Goal: Task Accomplishment & Management: Manage account settings

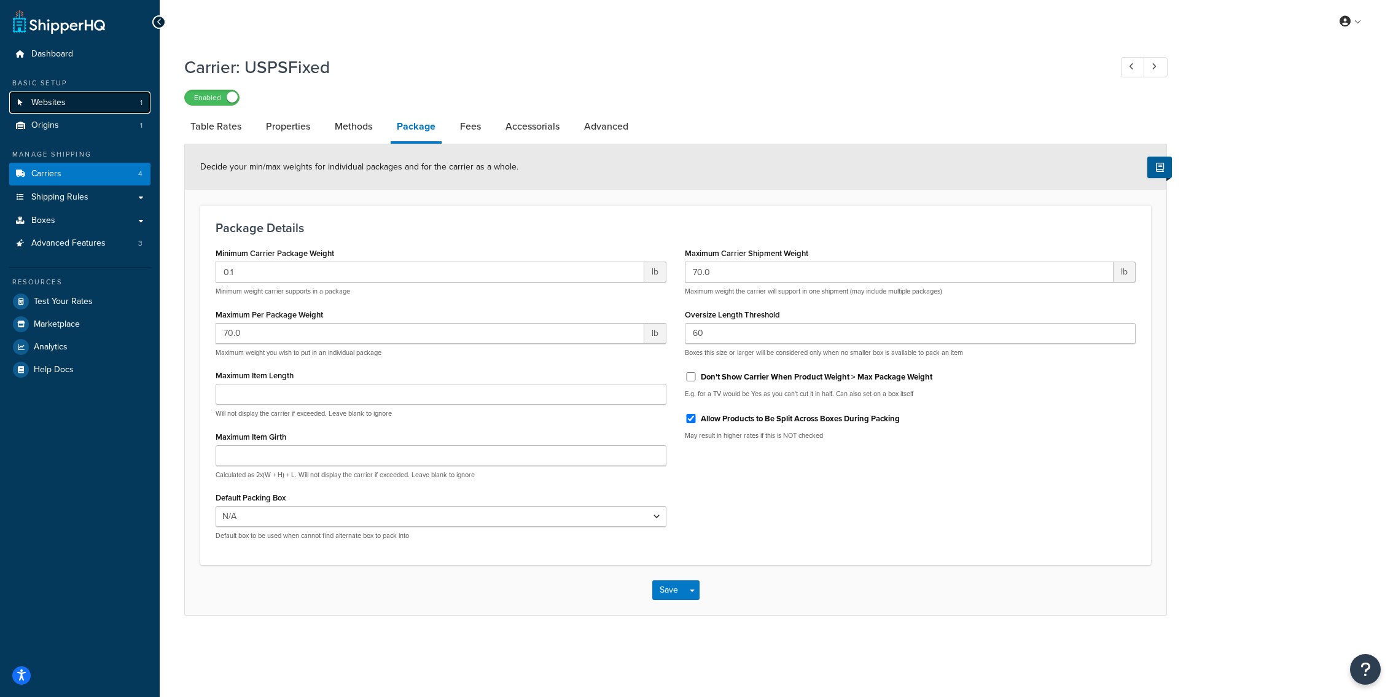
click at [119, 109] on link "Websites 1" at bounding box center [79, 103] width 141 height 23
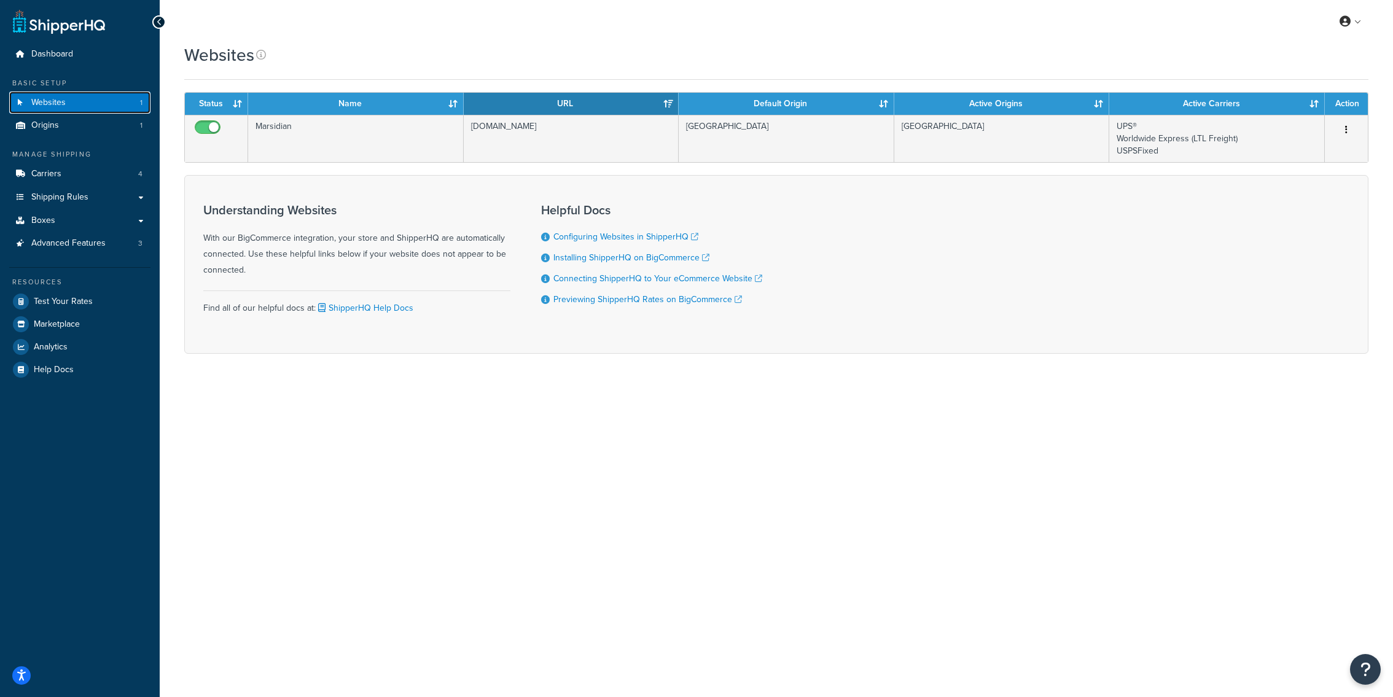
click at [75, 102] on link "Websites 1" at bounding box center [79, 103] width 141 height 23
click at [85, 177] on link "Carriers 4" at bounding box center [79, 174] width 141 height 23
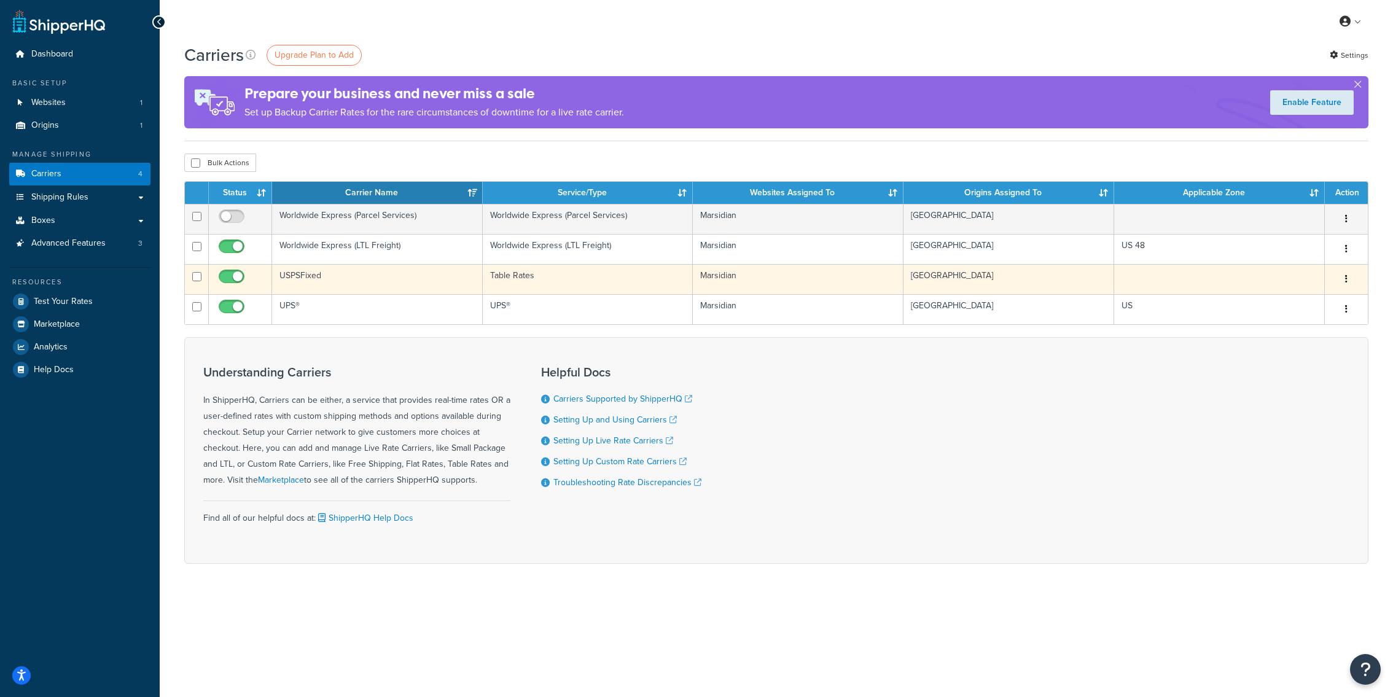
click at [465, 286] on td "USPSFixed" at bounding box center [377, 279] width 211 height 30
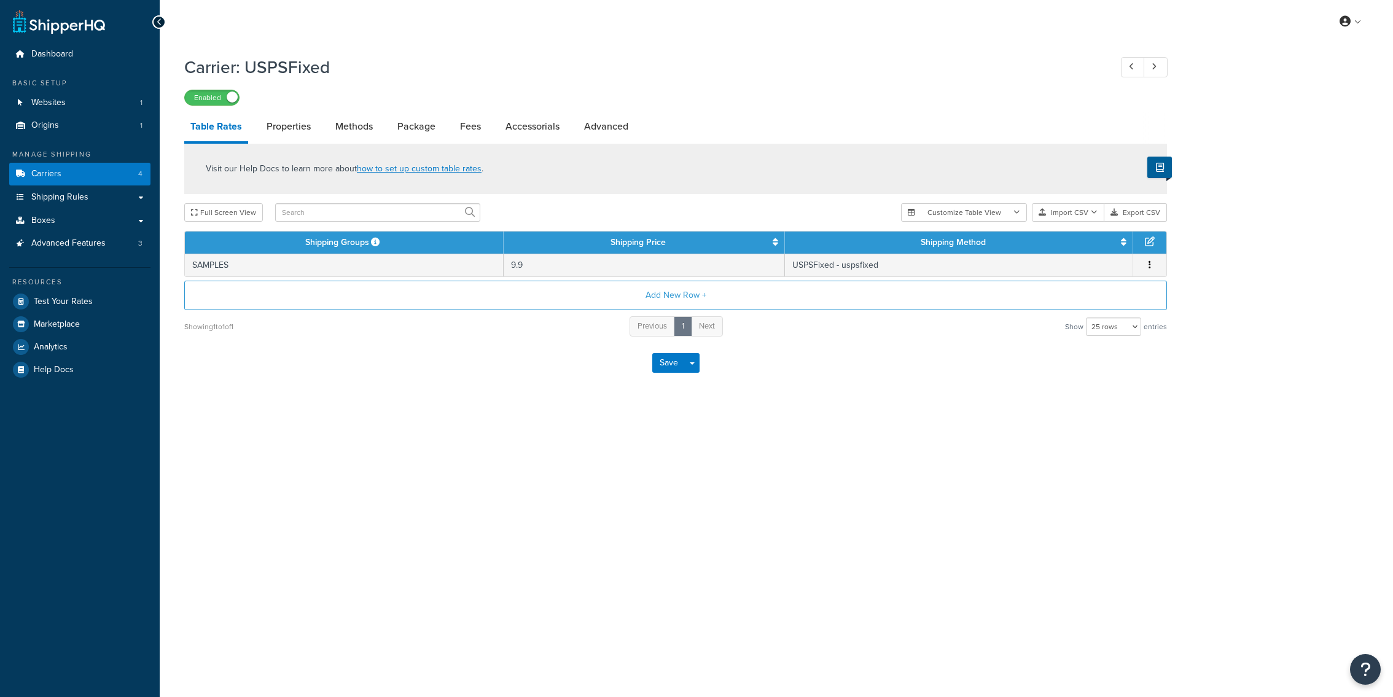
select select "25"
click at [127, 200] on link "Shipping Rules" at bounding box center [79, 197] width 141 height 23
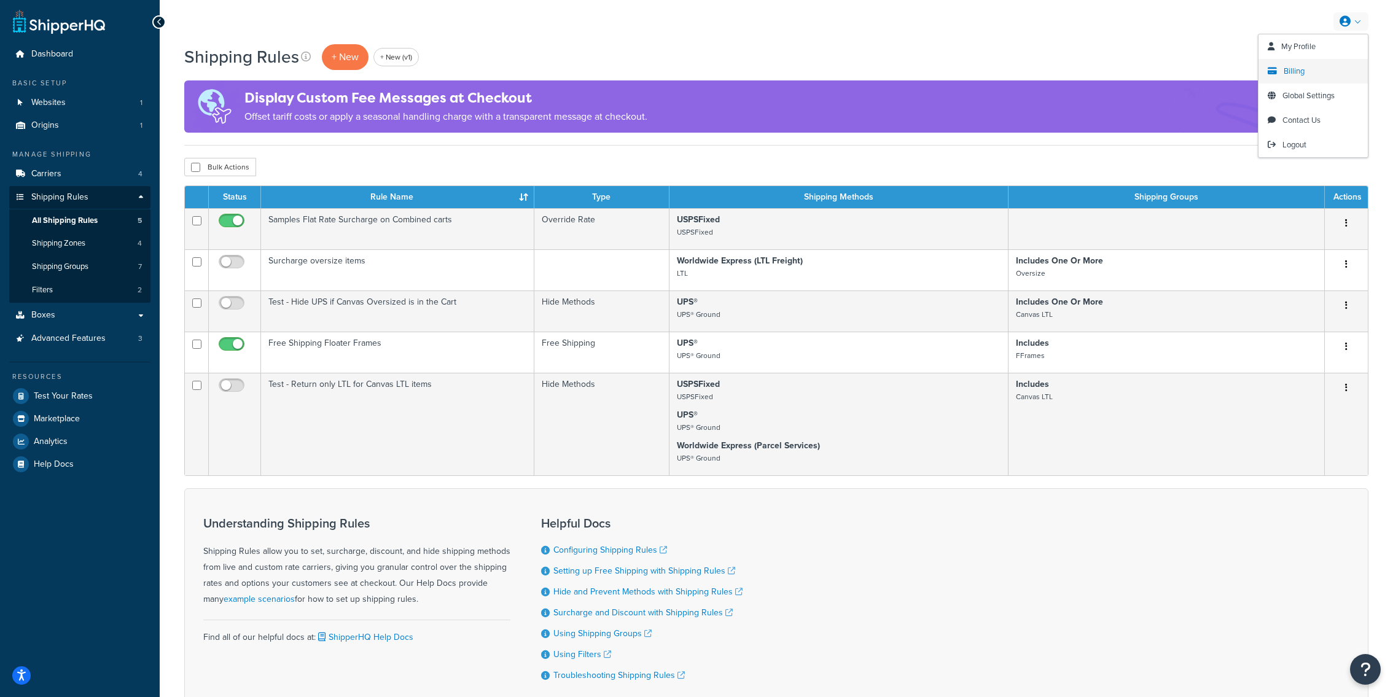
click at [1311, 69] on link "Billing" at bounding box center [1313, 71] width 109 height 25
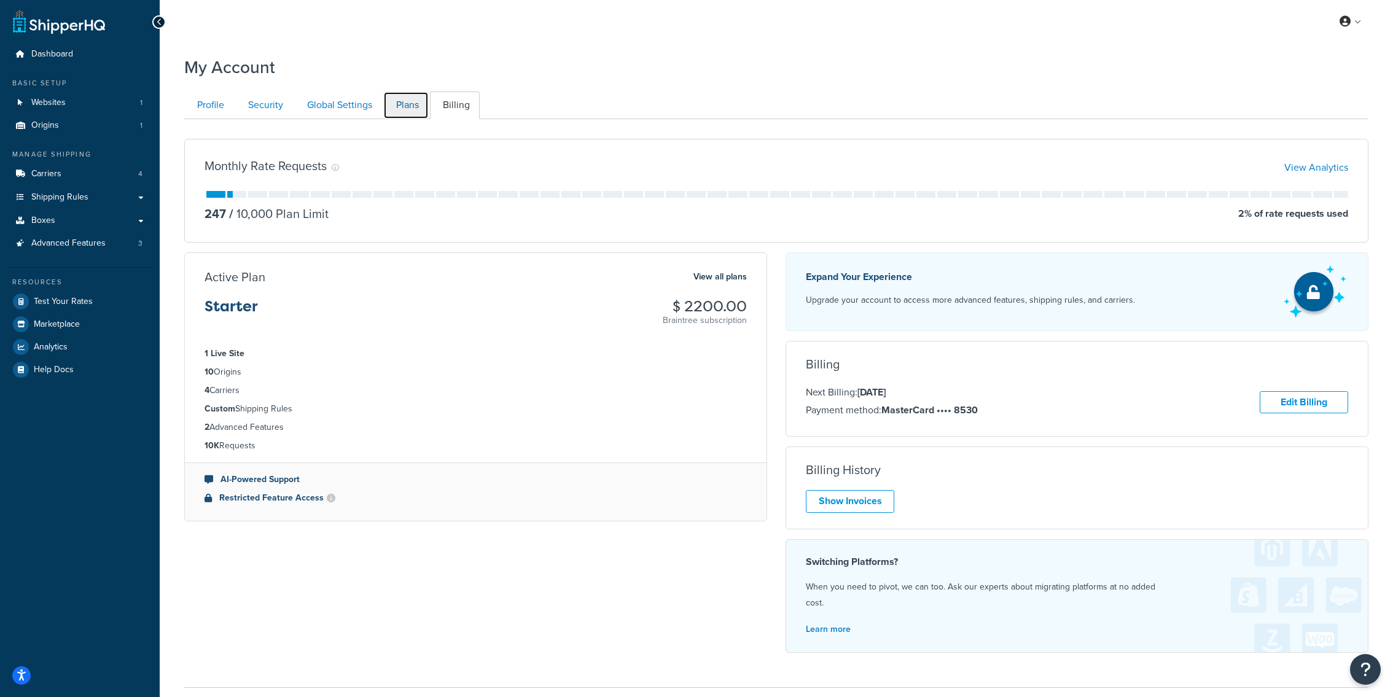
click at [395, 106] on link "Plans" at bounding box center [405, 106] width 45 height 28
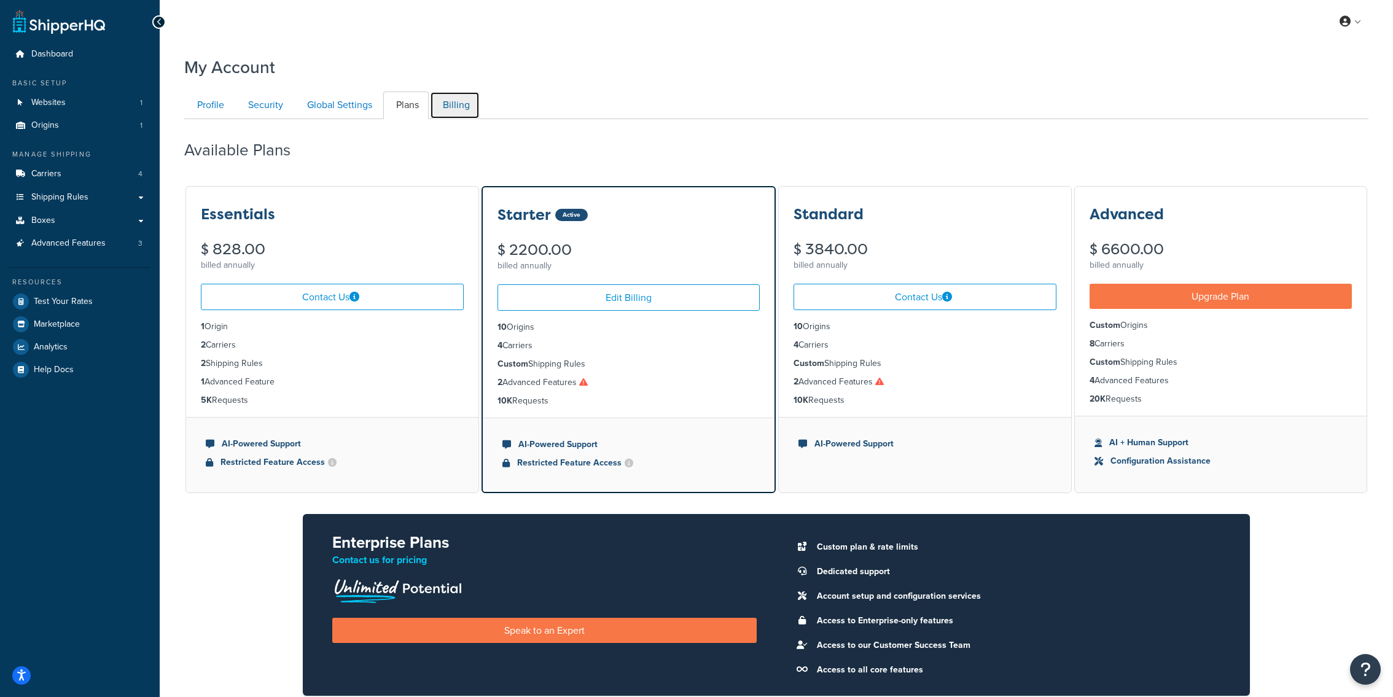
click at [441, 97] on link "Billing" at bounding box center [455, 106] width 50 height 28
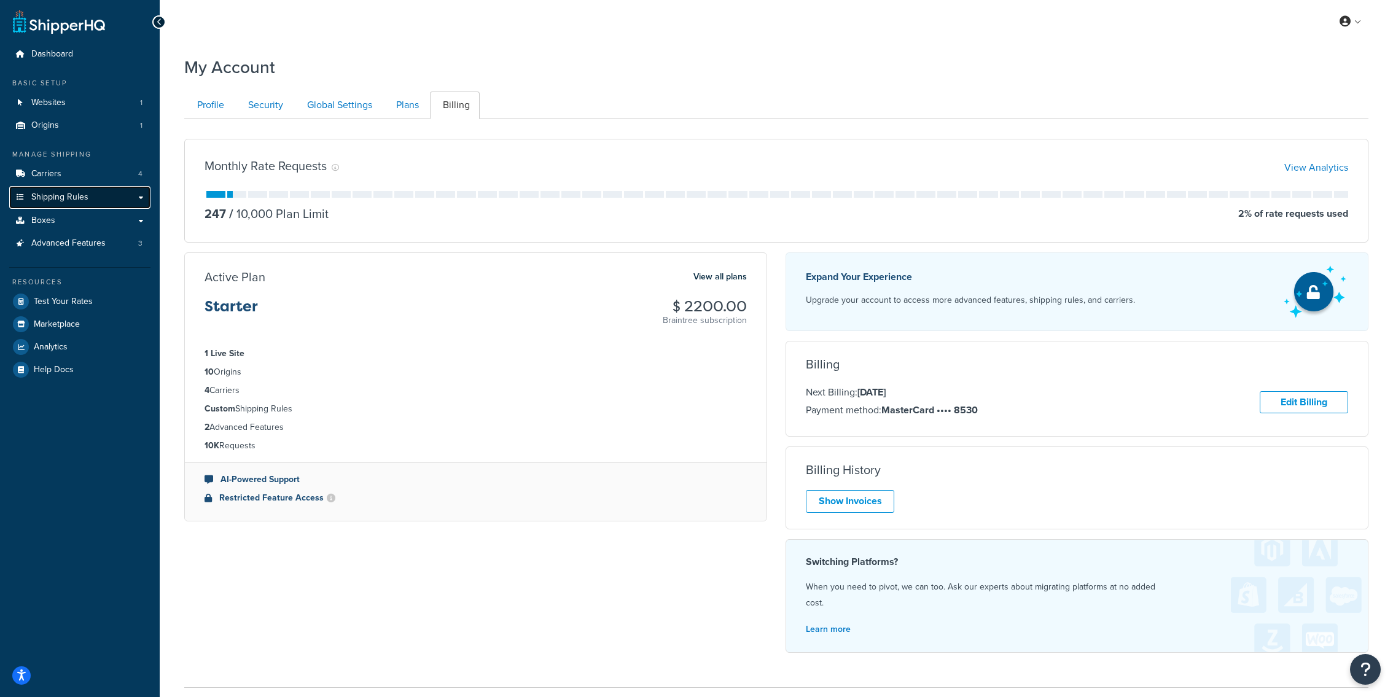
click at [107, 195] on link "Shipping Rules" at bounding box center [79, 197] width 141 height 23
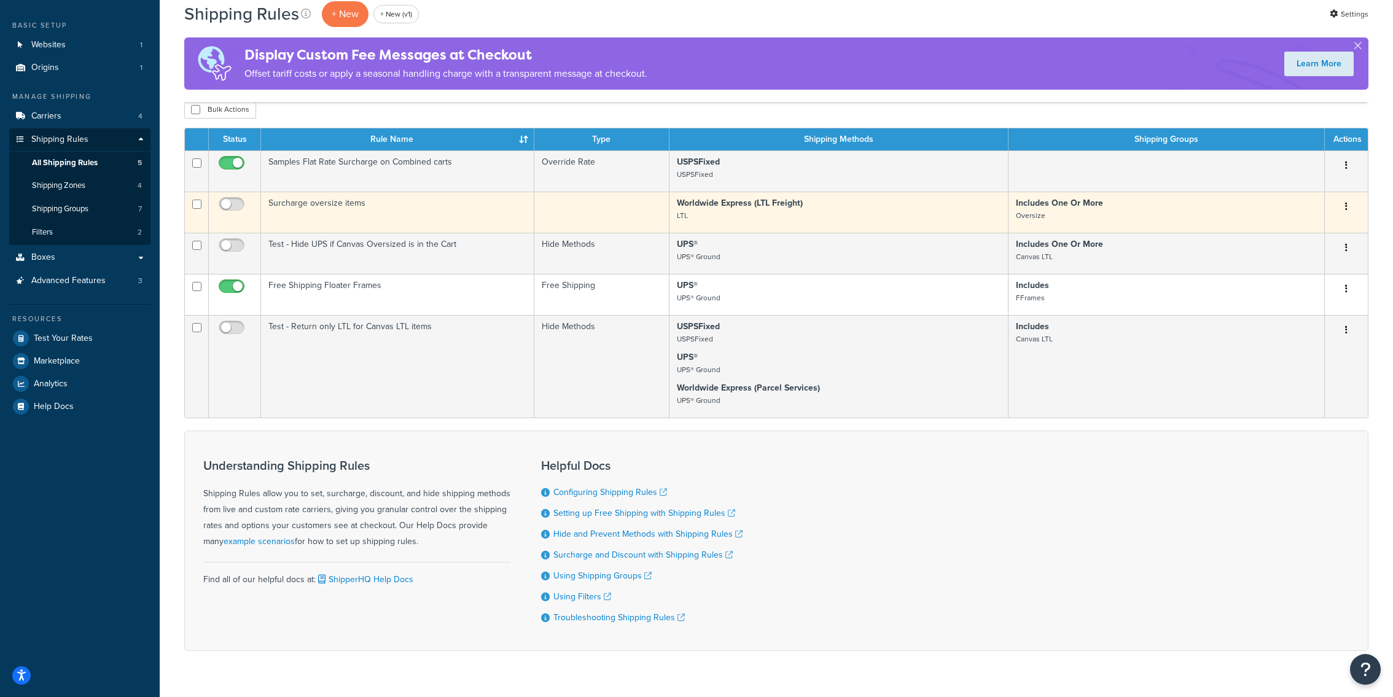
scroll to position [87, 0]
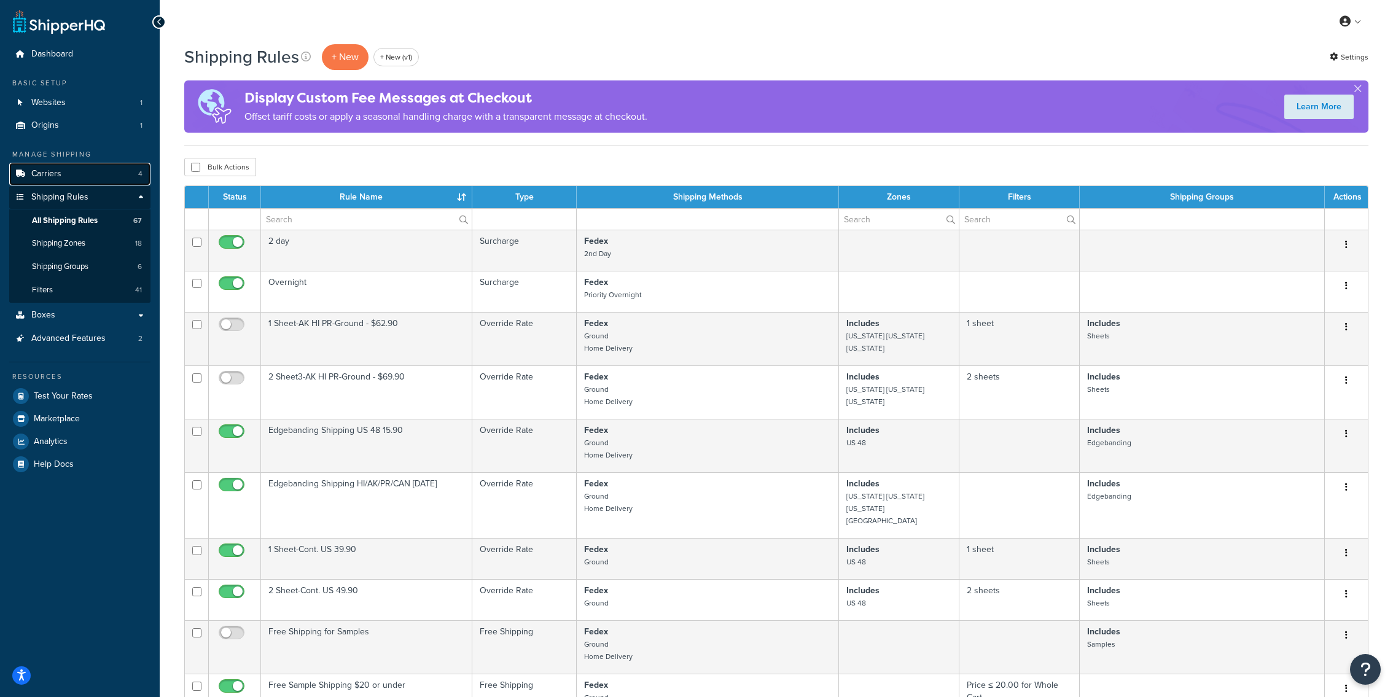
click at [101, 178] on link "Carriers 4" at bounding box center [79, 174] width 141 height 23
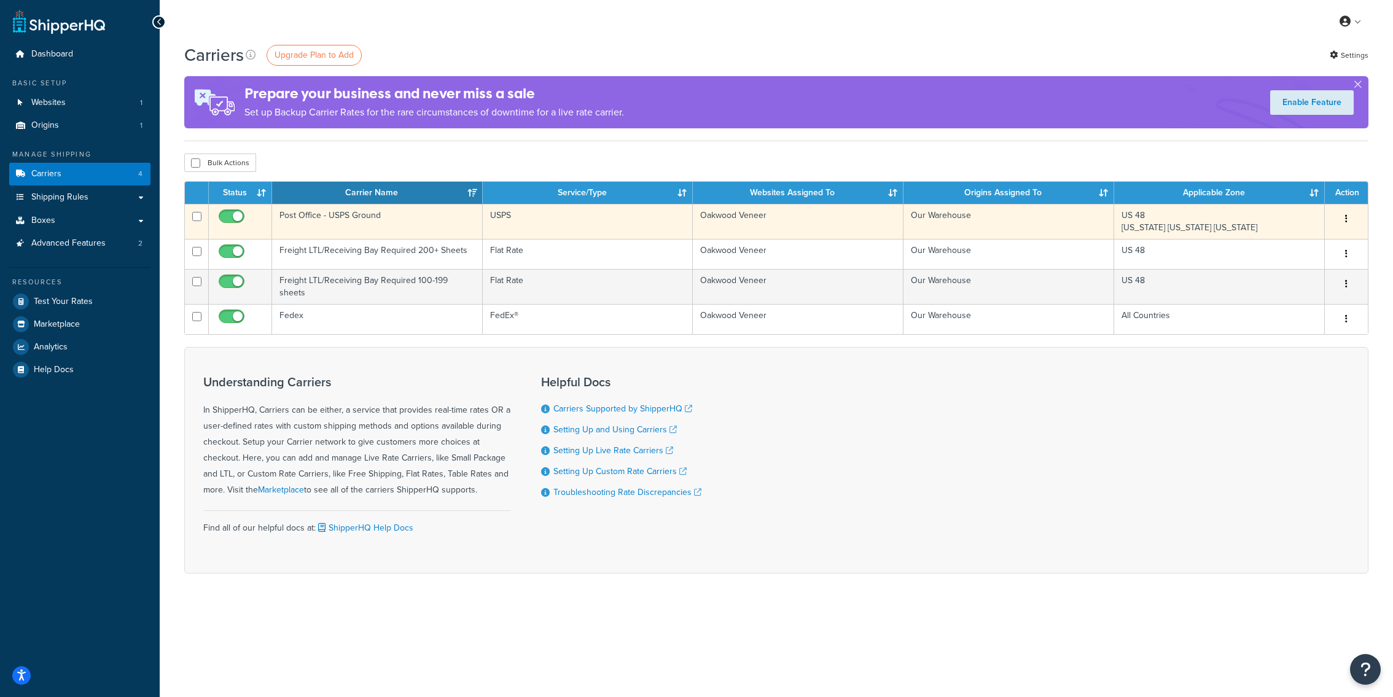
click at [456, 226] on td "Post Office - USPS Ground" at bounding box center [377, 221] width 211 height 35
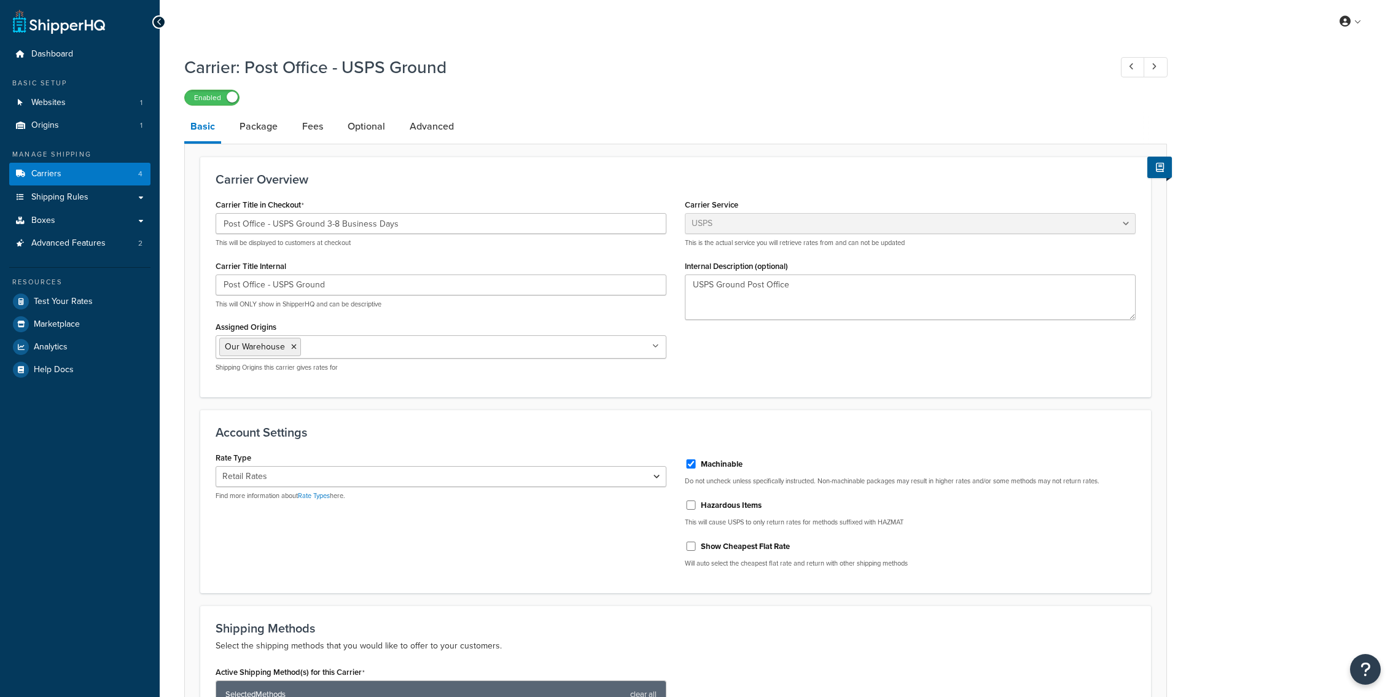
select select "usps"
click at [271, 127] on link "Package" at bounding box center [258, 126] width 50 height 29
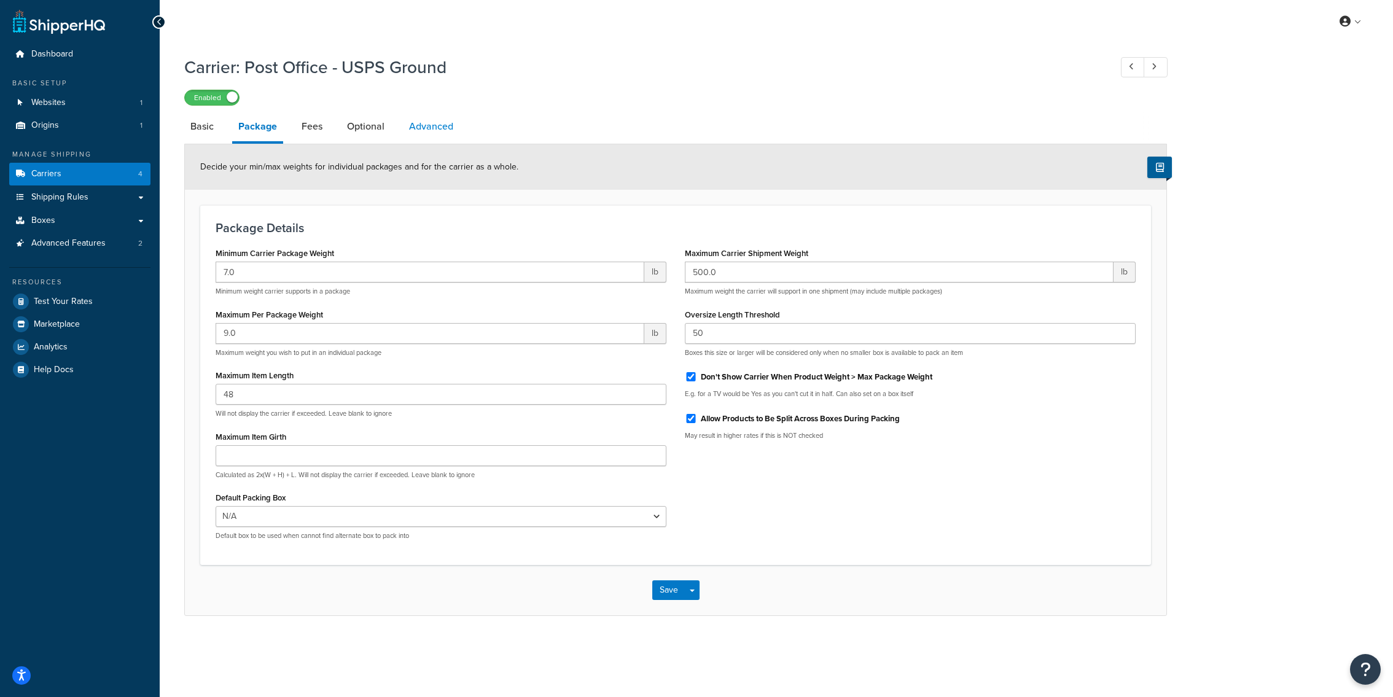
click at [420, 132] on link "Advanced" at bounding box center [431, 126] width 57 height 29
select select "false"
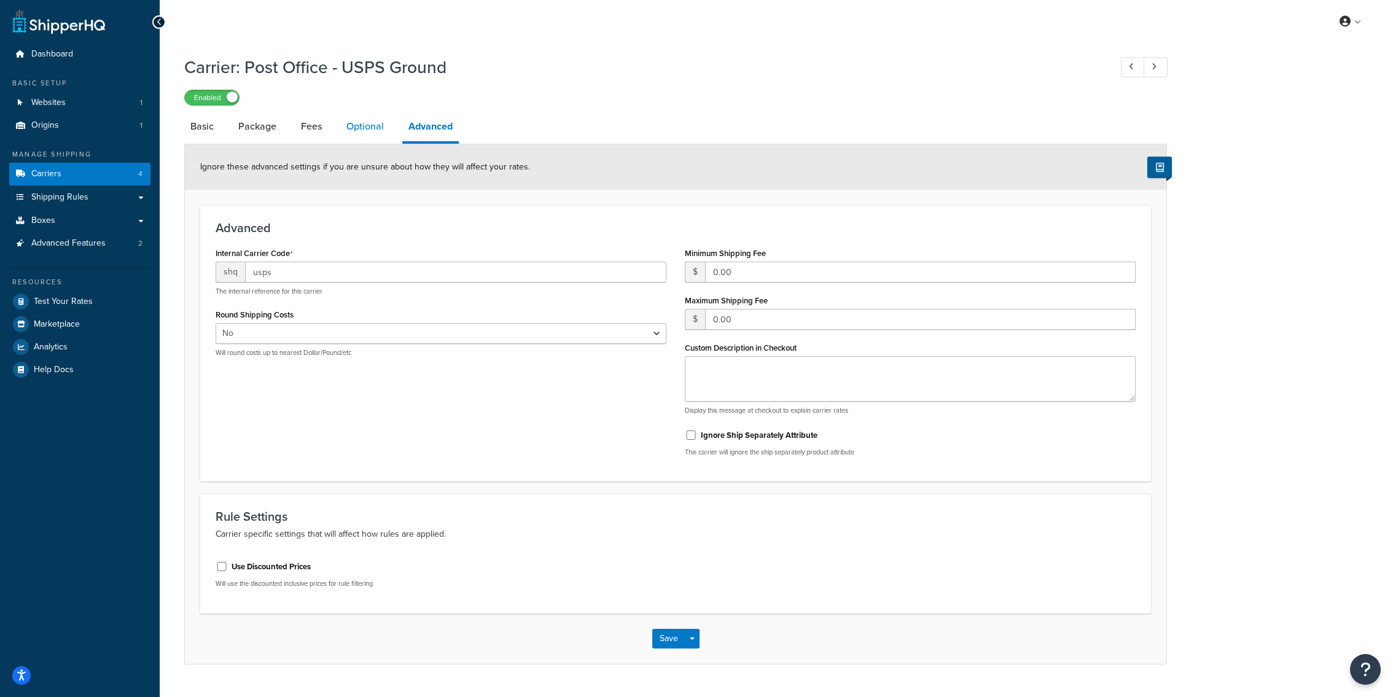
click at [383, 133] on link "Optional" at bounding box center [365, 126] width 50 height 29
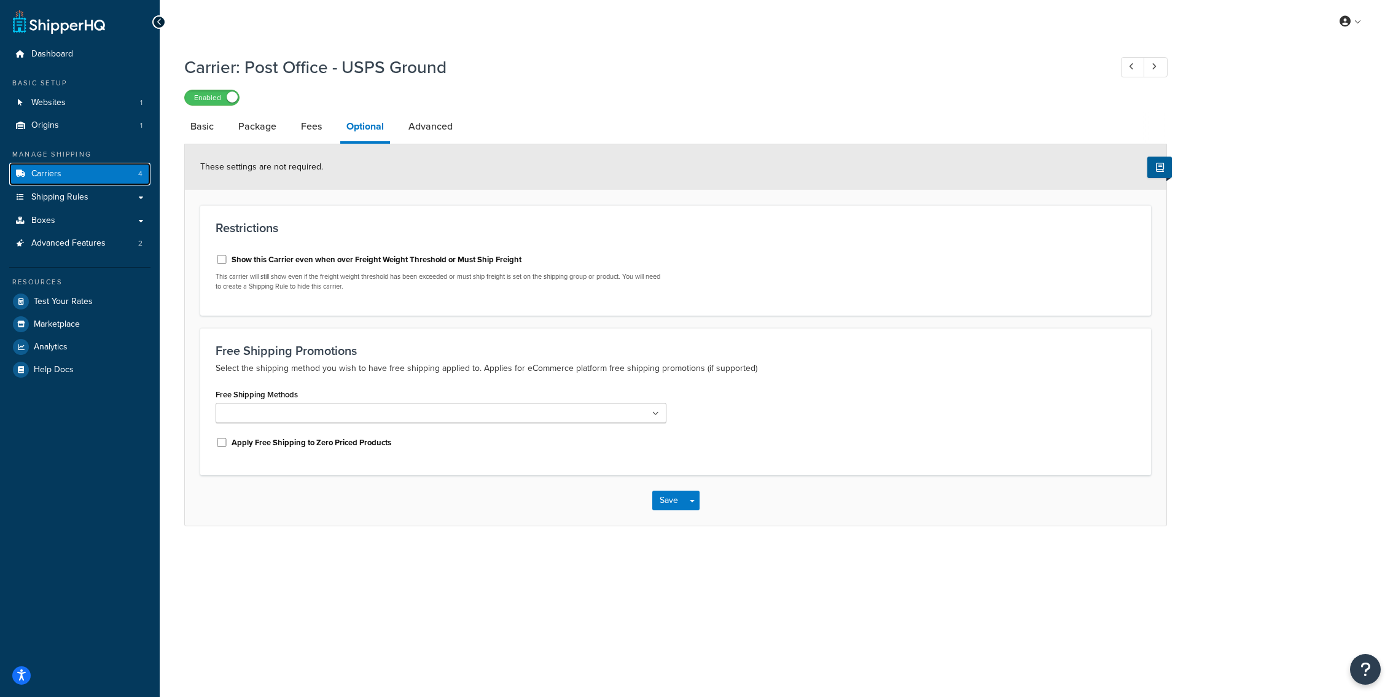
click at [66, 173] on link "Carriers 4" at bounding box center [79, 174] width 141 height 23
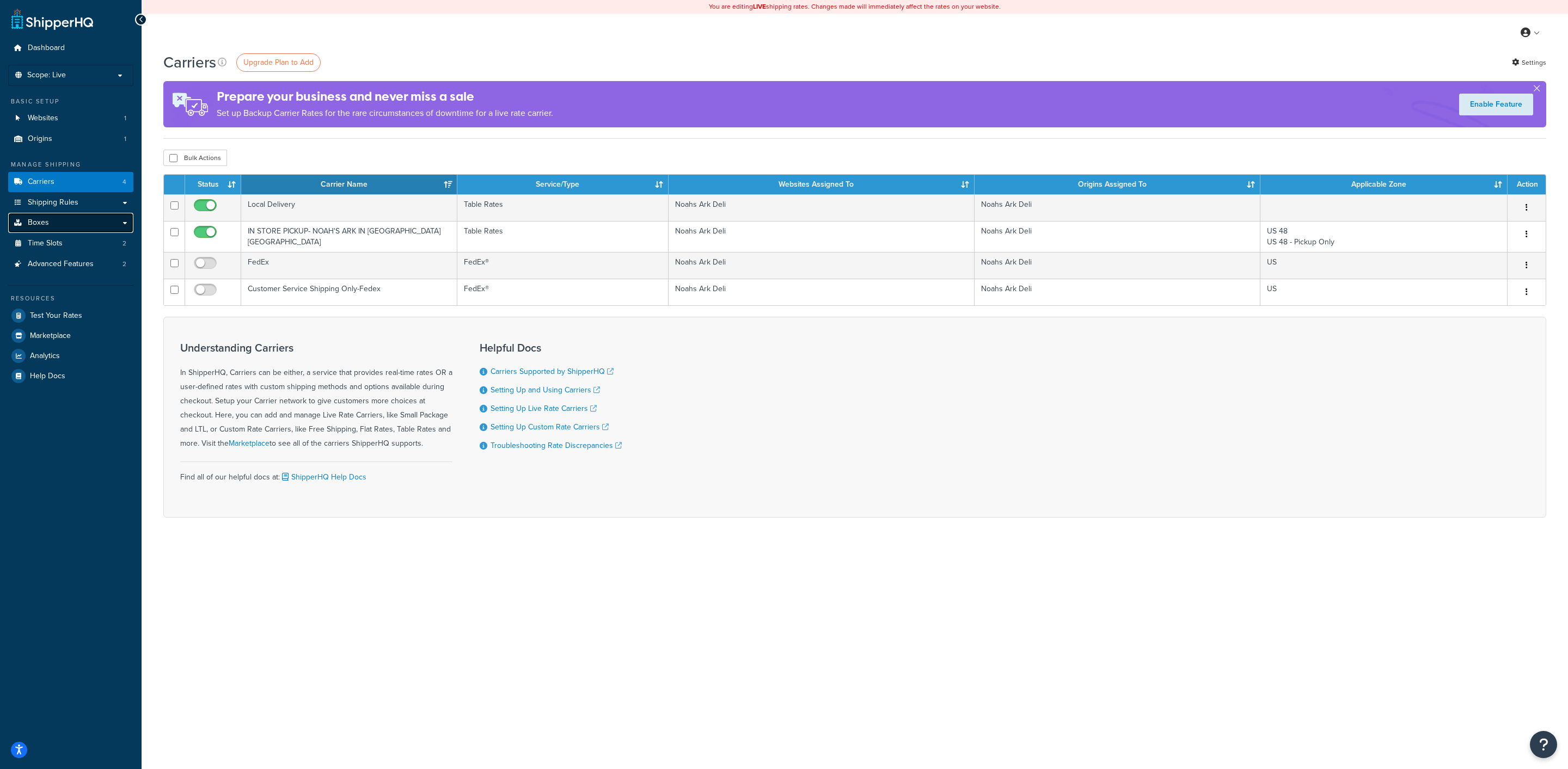
click at [71, 229] on link "Boxes" at bounding box center [70, 222] width 125 height 20
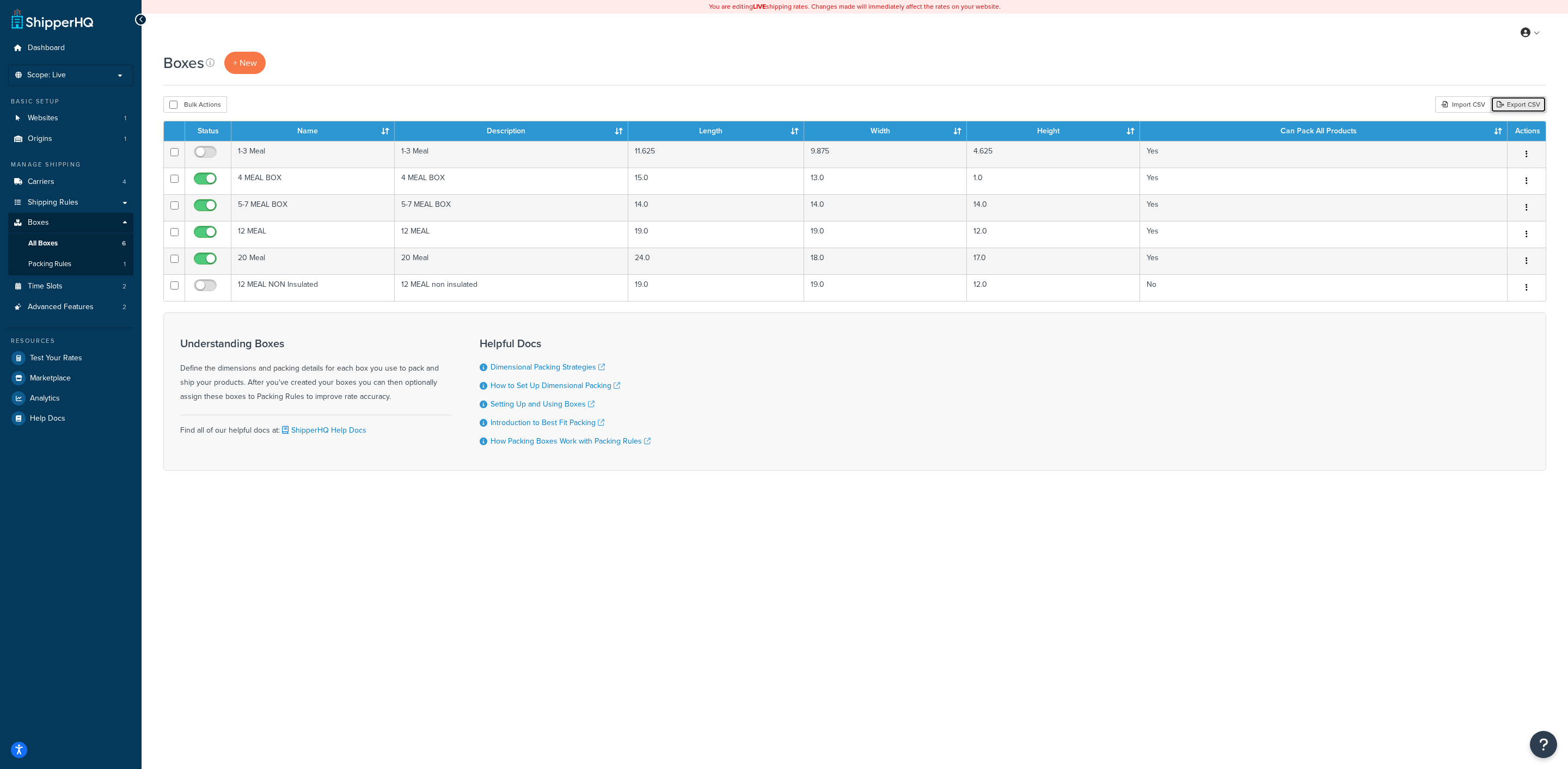
click at [1519, 107] on link "Export CSV" at bounding box center [1518, 105] width 56 height 16
click at [78, 201] on link "Shipping Rules" at bounding box center [70, 202] width 125 height 20
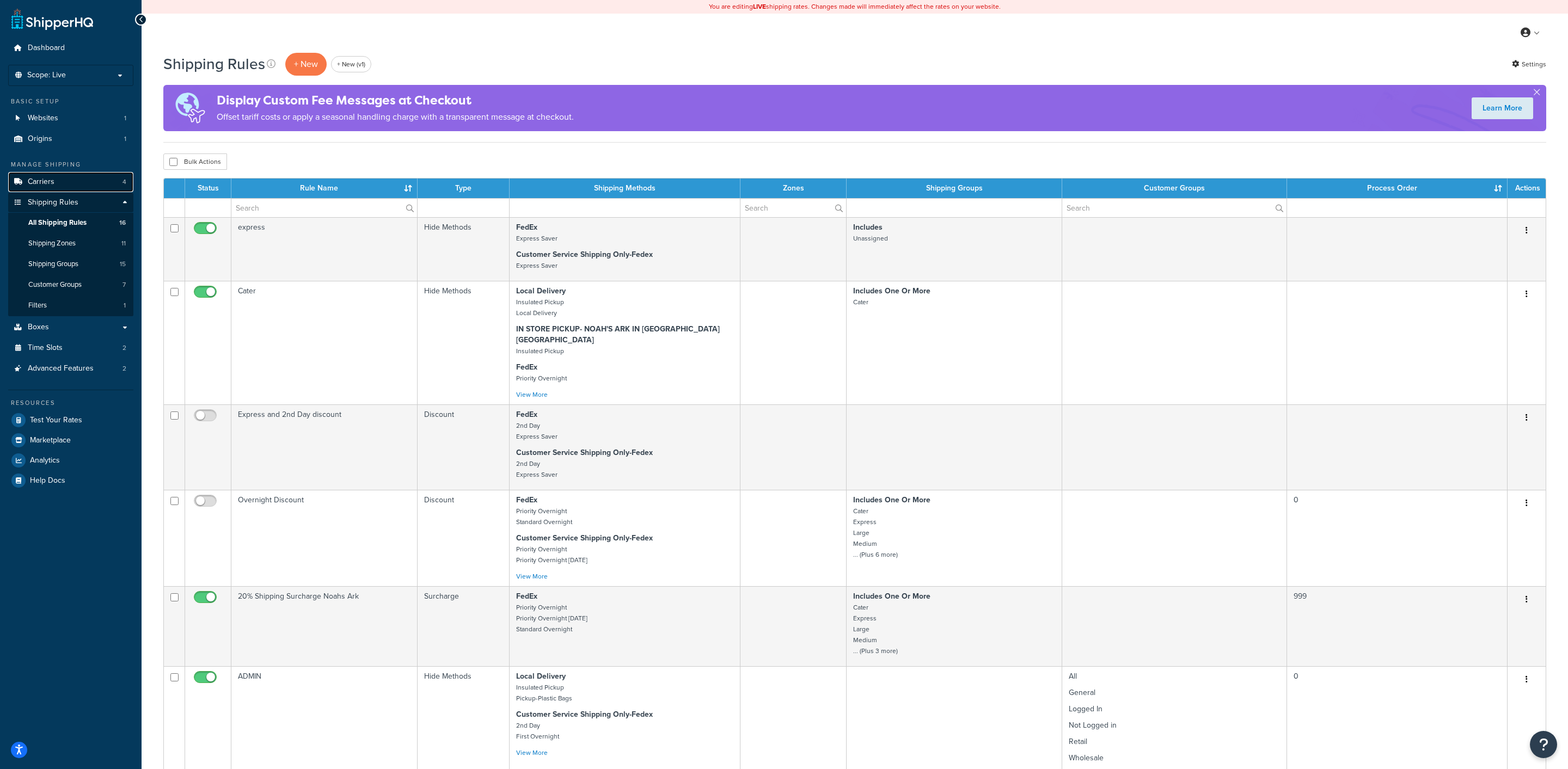
click at [68, 188] on link "Carriers 4" at bounding box center [70, 182] width 125 height 20
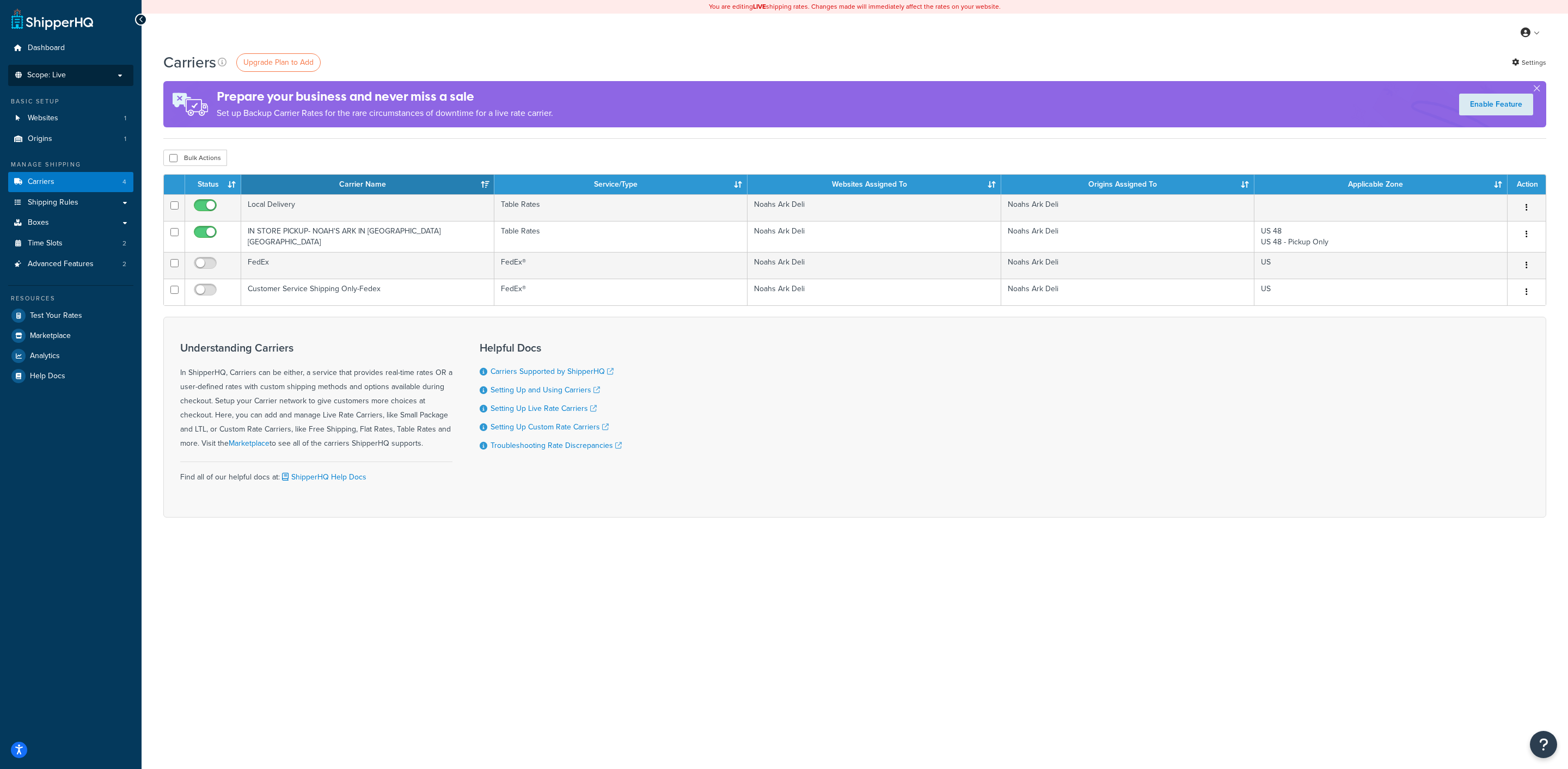
click at [60, 71] on span "Scope: Live" at bounding box center [47, 75] width 39 height 9
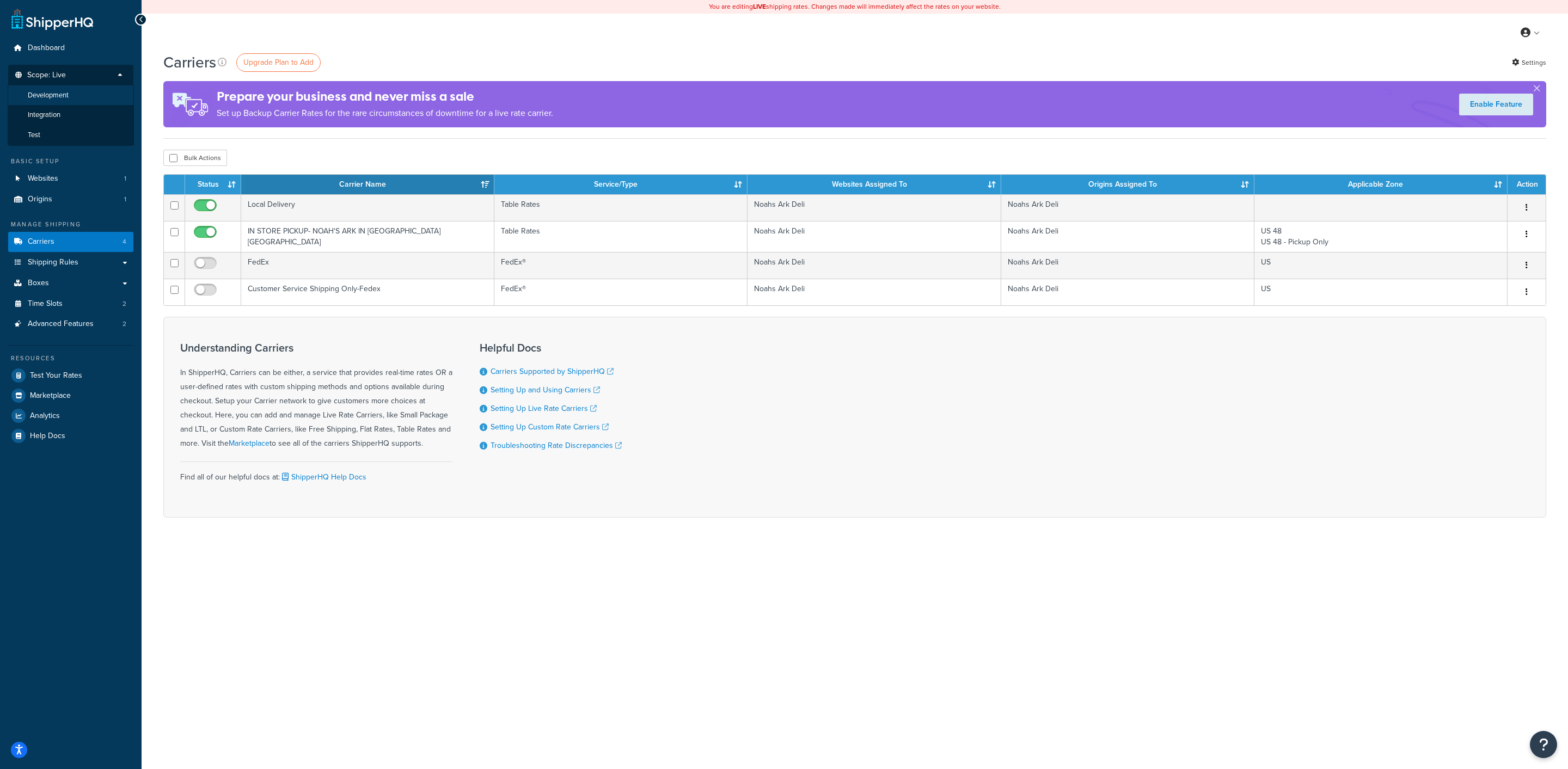
click at [71, 97] on li "Development" at bounding box center [71, 95] width 127 height 20
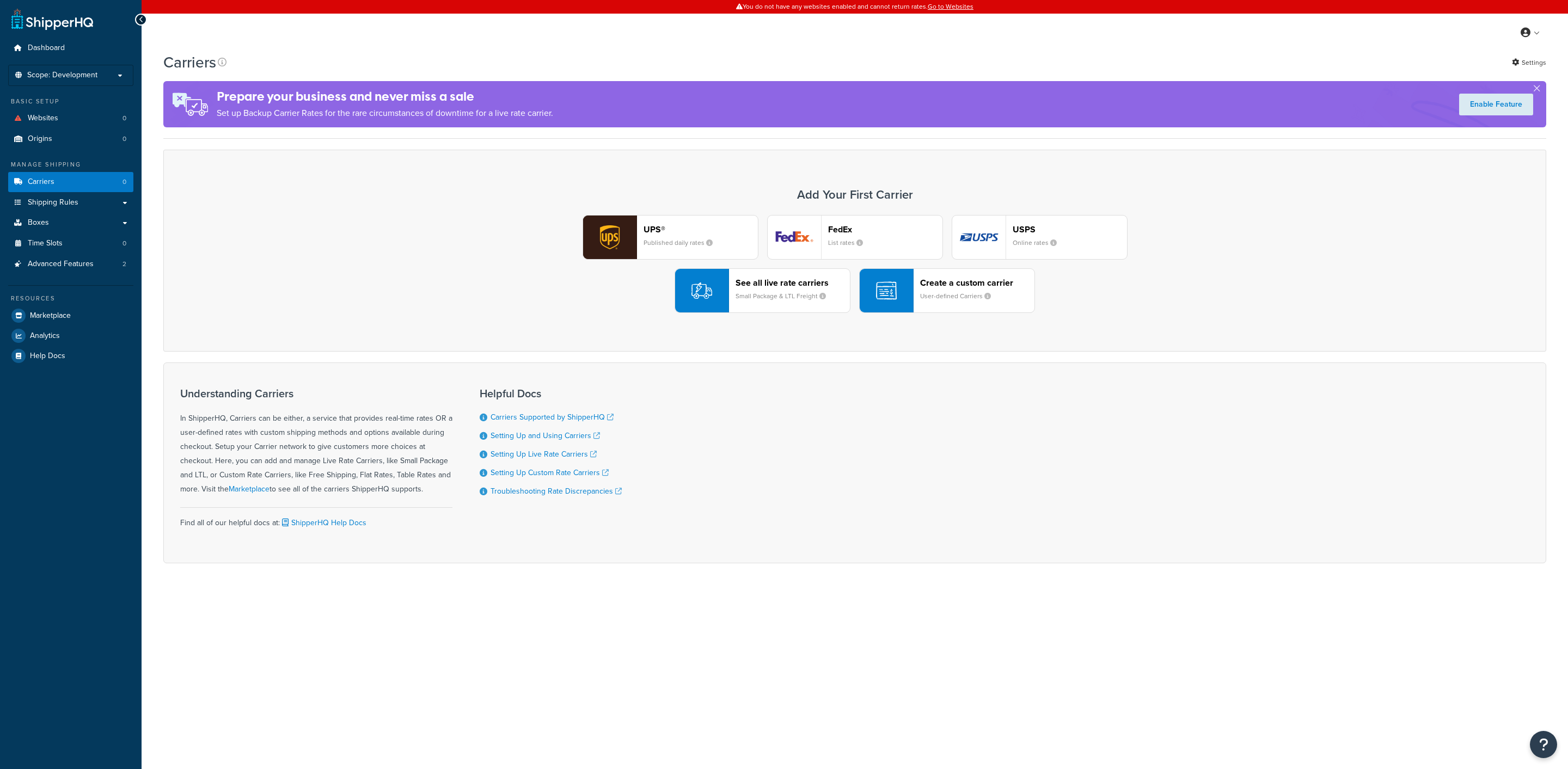
click at [80, 80] on span "Scope: Development" at bounding box center [62, 75] width 70 height 9
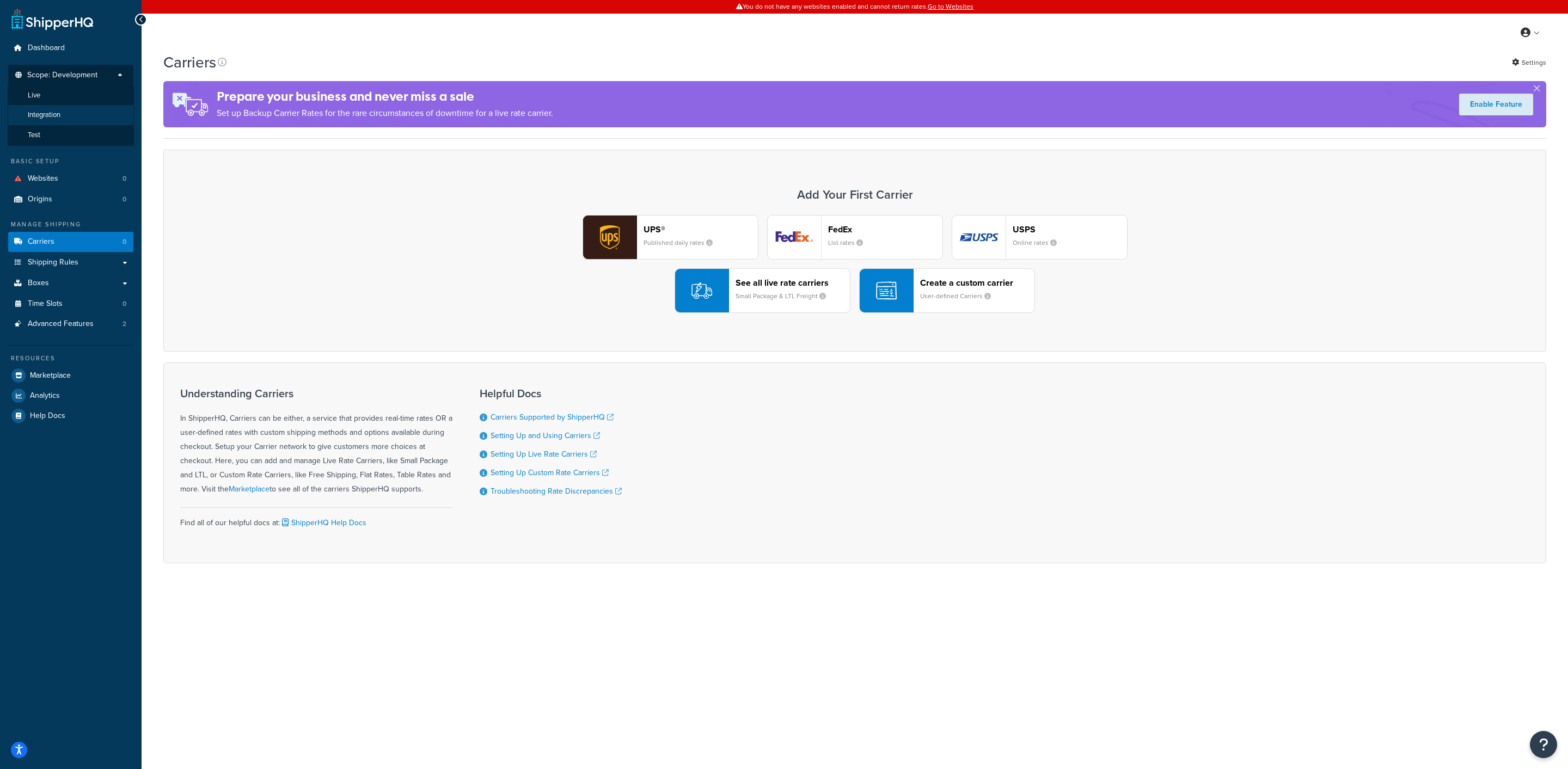
click at [77, 119] on li "Integration" at bounding box center [71, 115] width 127 height 20
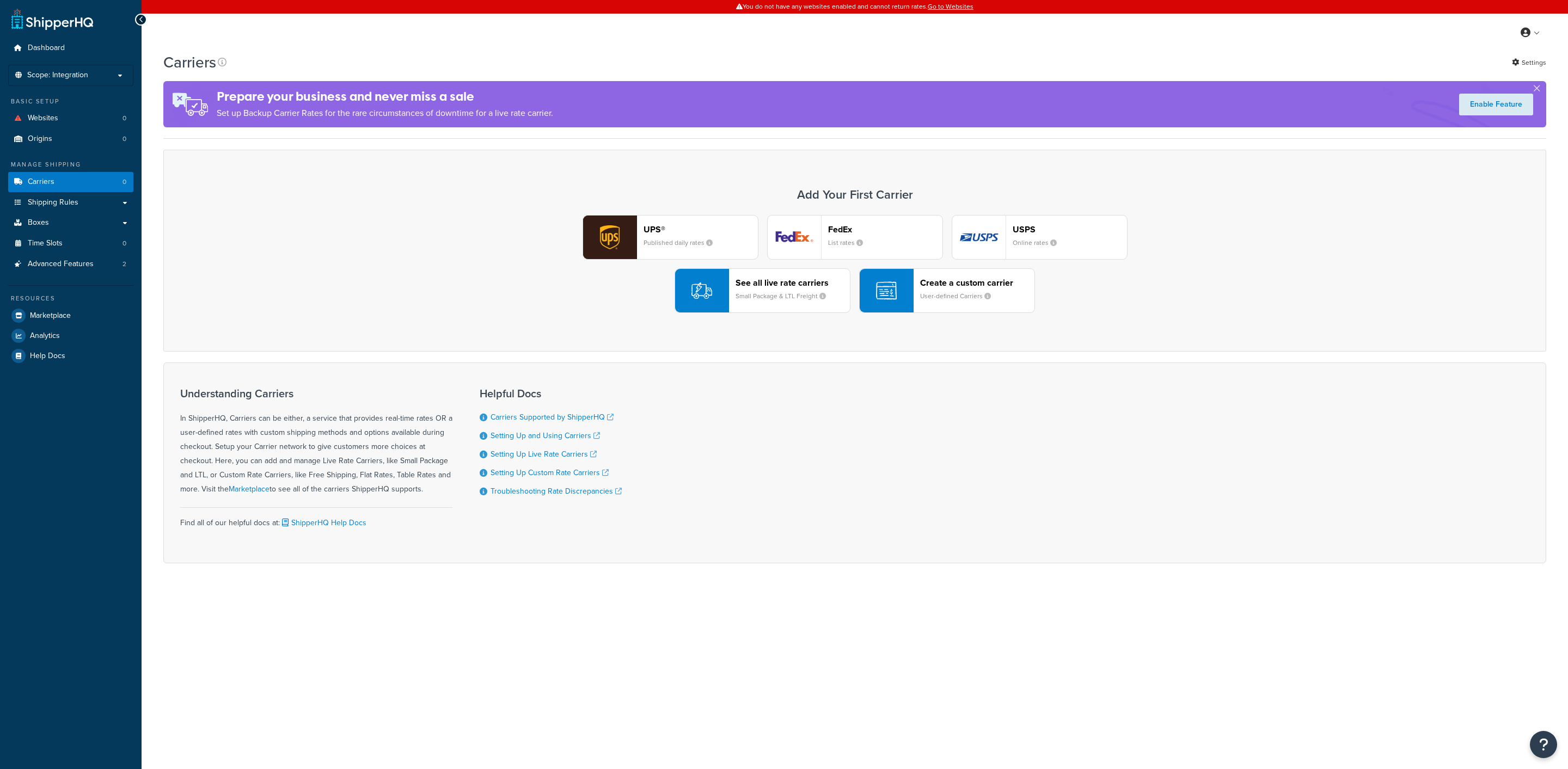
click at [77, 74] on span "Scope: Integration" at bounding box center [58, 75] width 61 height 9
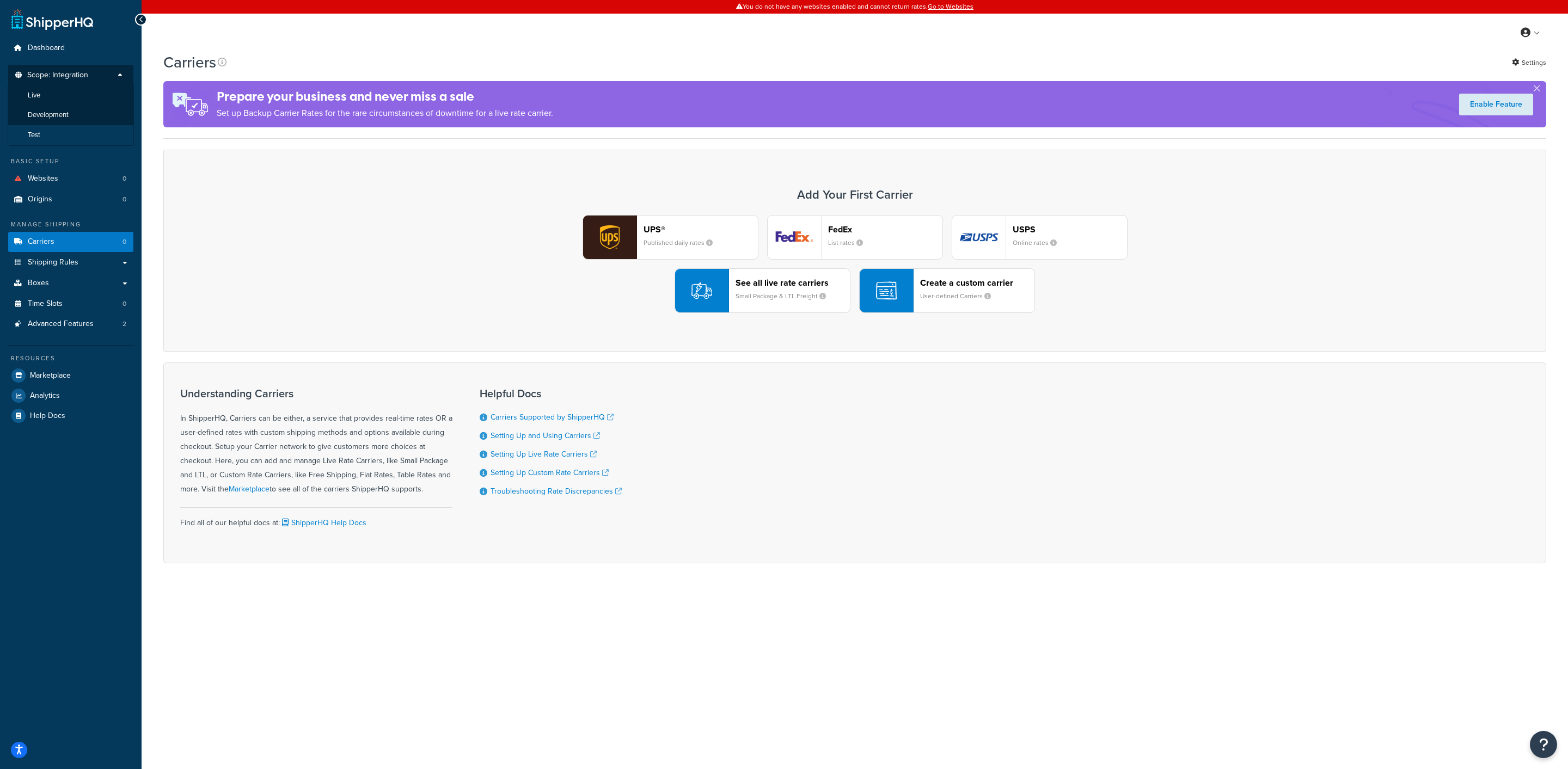
click at [86, 138] on li "Test" at bounding box center [71, 135] width 127 height 20
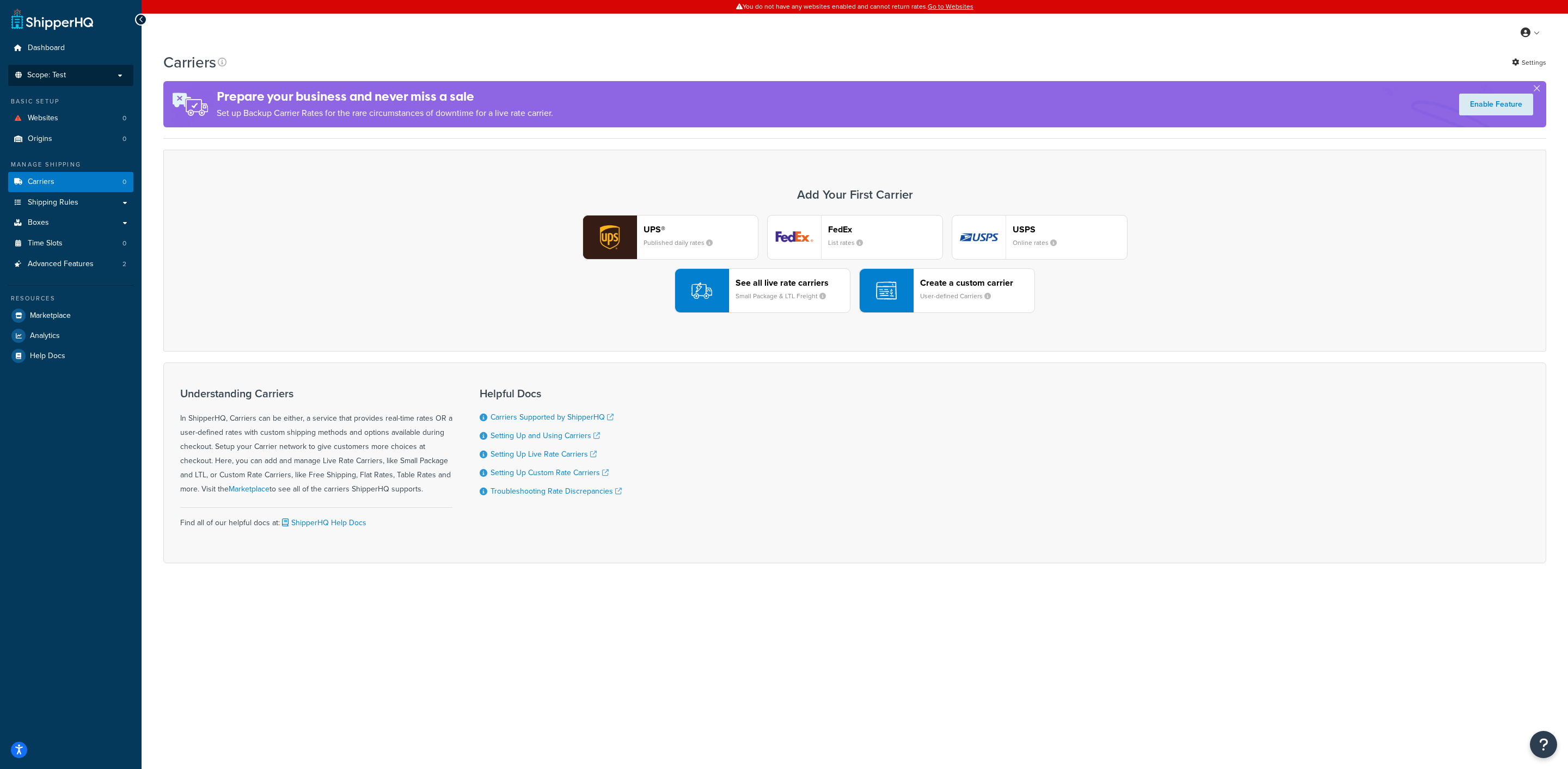
click at [65, 83] on li "Scope: Test Live Development Integration" at bounding box center [70, 75] width 125 height 21
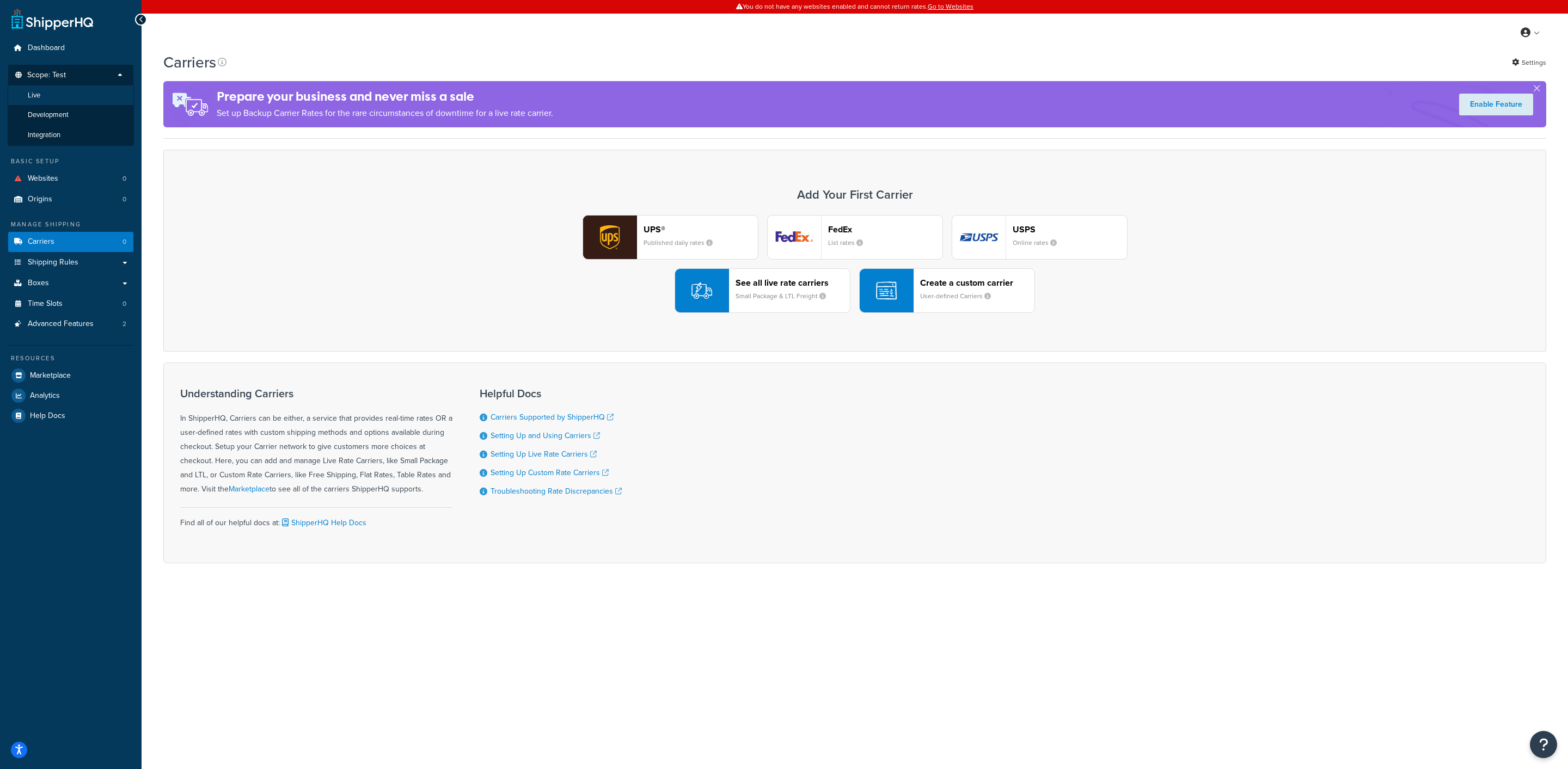
click at [65, 98] on li "Live" at bounding box center [71, 95] width 127 height 20
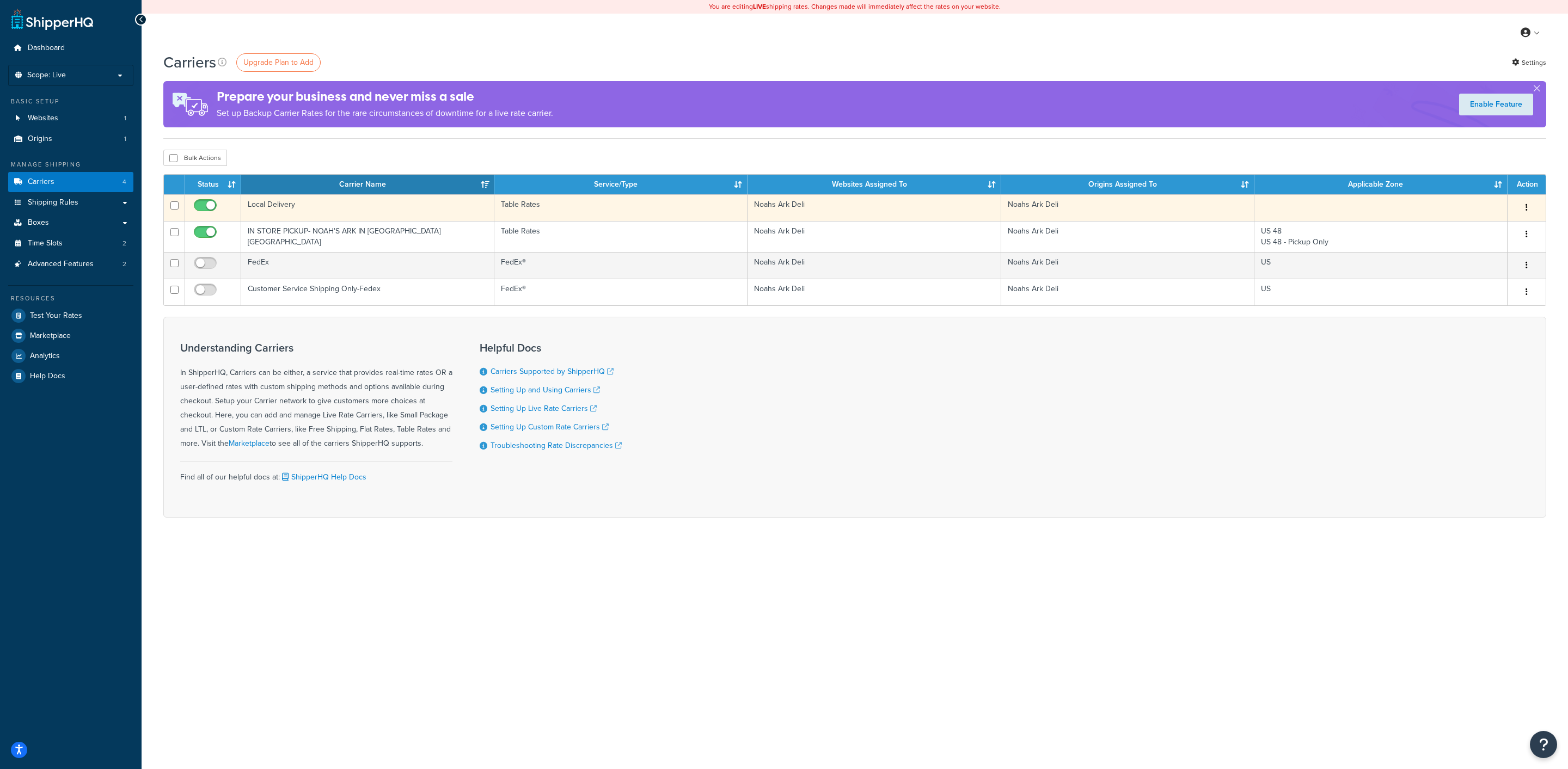
click at [355, 217] on td "Local Delivery" at bounding box center [368, 207] width 254 height 27
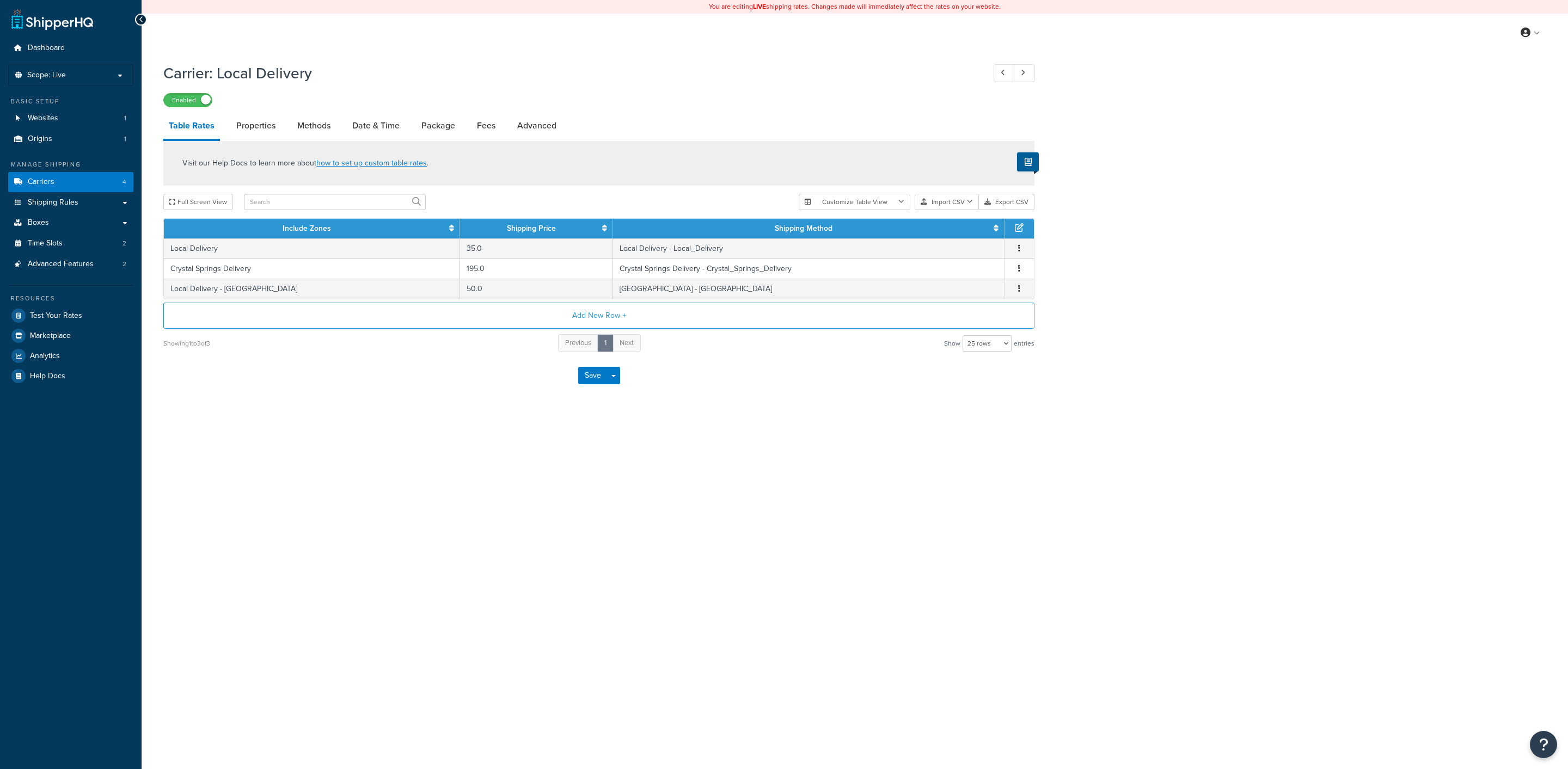
select select "25"
click at [259, 126] on link "Properties" at bounding box center [255, 125] width 51 height 26
select select "HIGHEST"
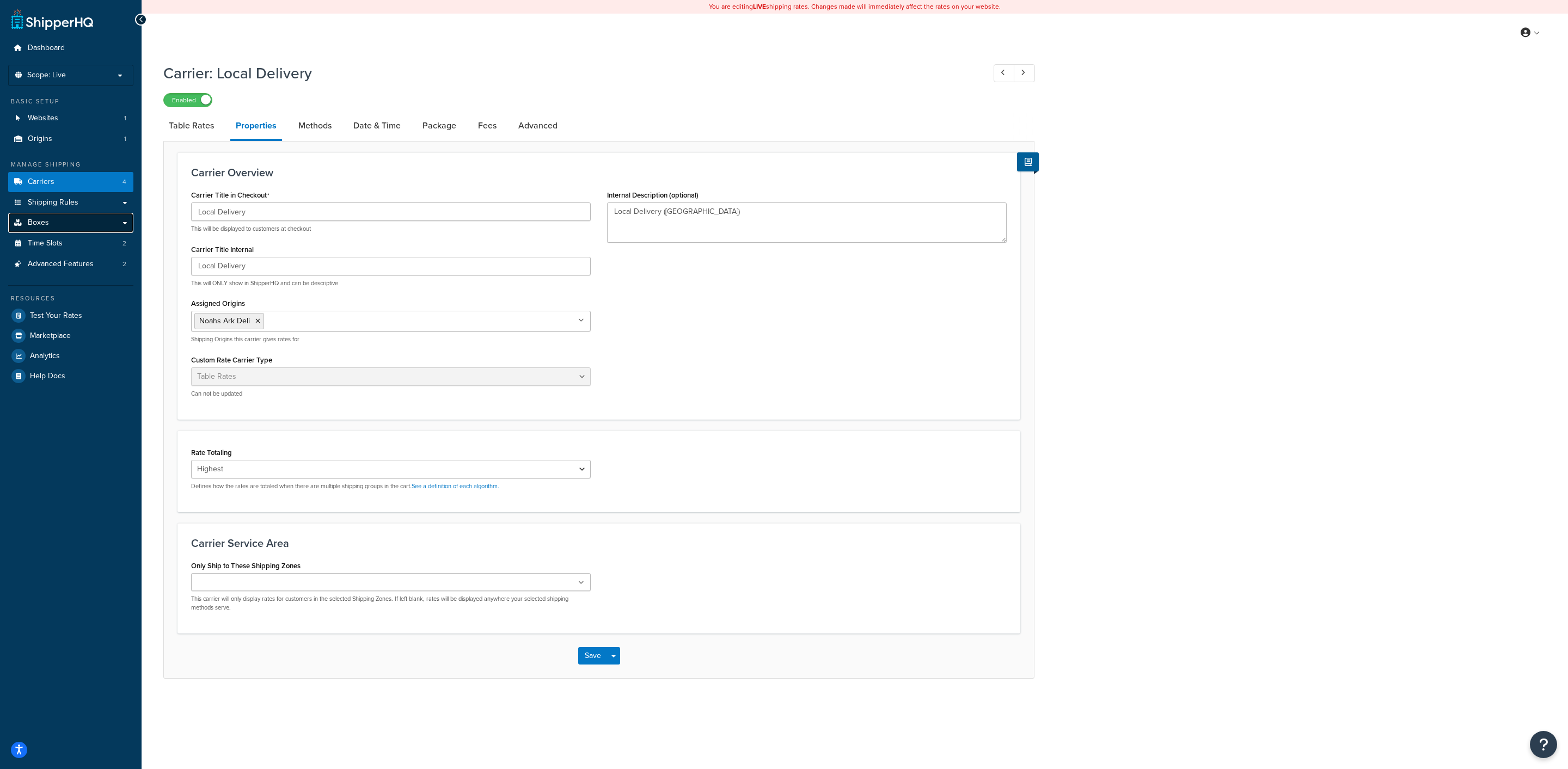
click at [99, 217] on link "Boxes" at bounding box center [70, 222] width 125 height 20
click at [99, 201] on link "Shipping Rules" at bounding box center [70, 202] width 125 height 20
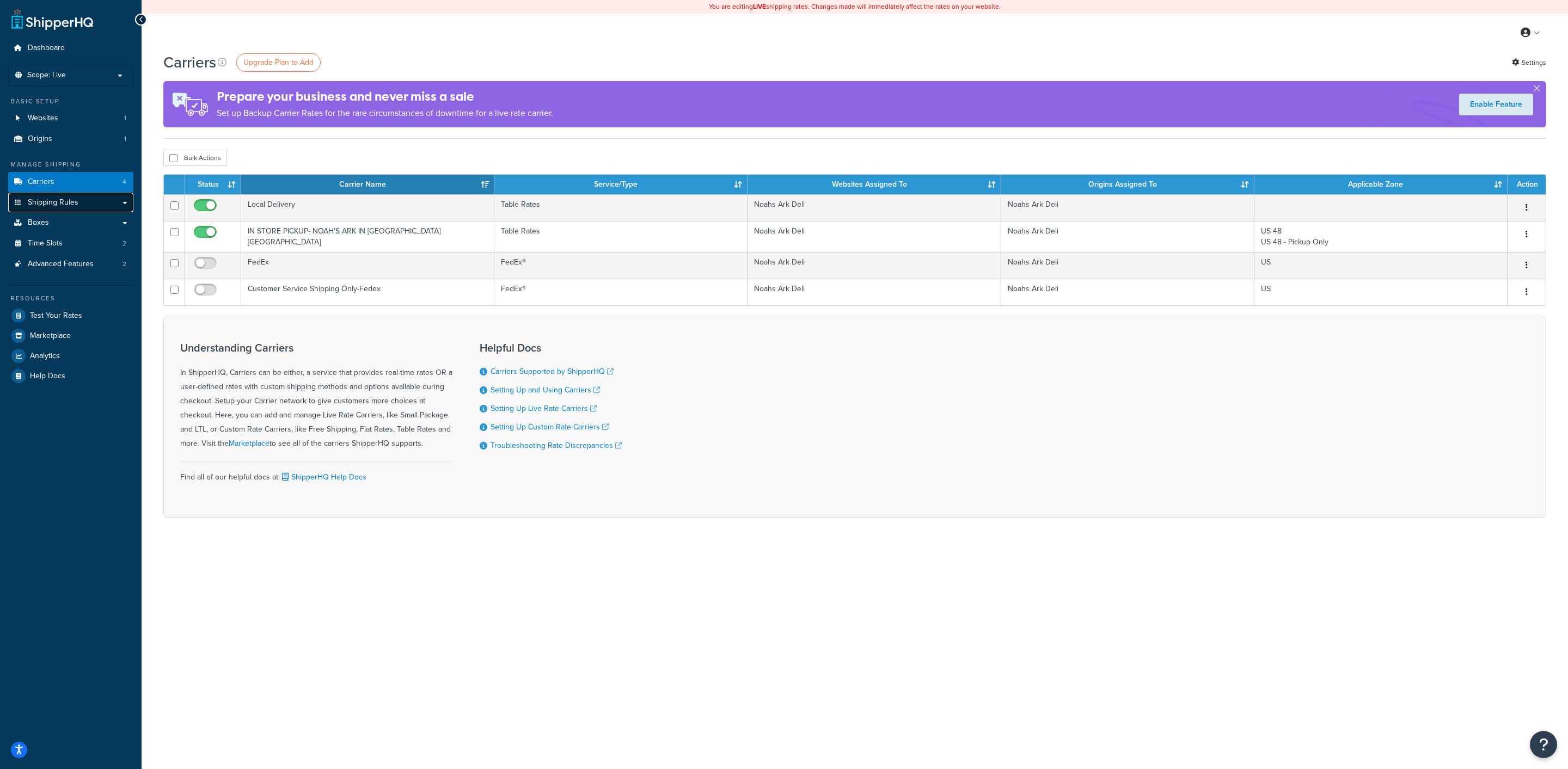
click at [68, 204] on span "Shipping Rules" at bounding box center [52, 203] width 51 height 9
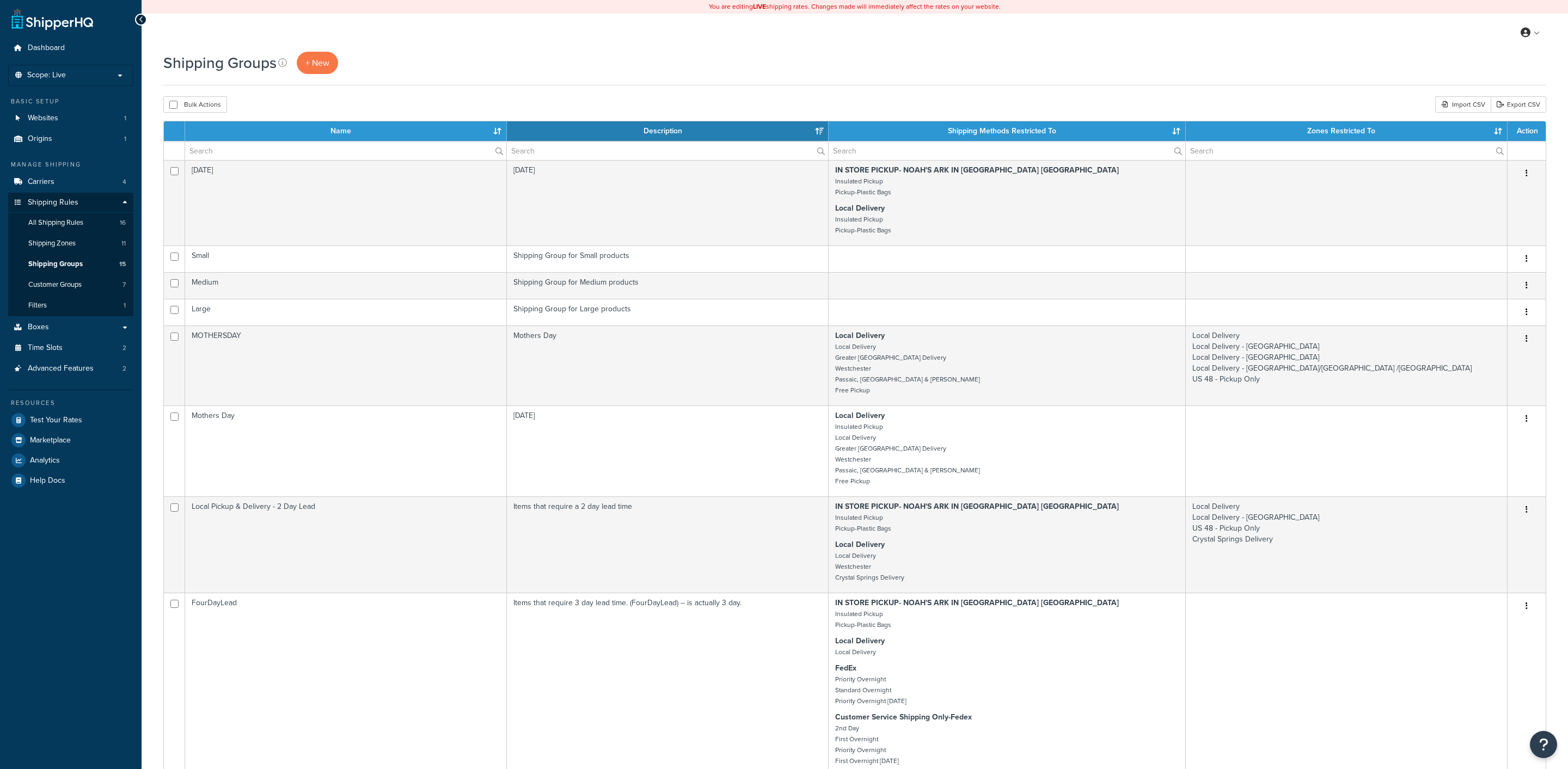
select select "15"
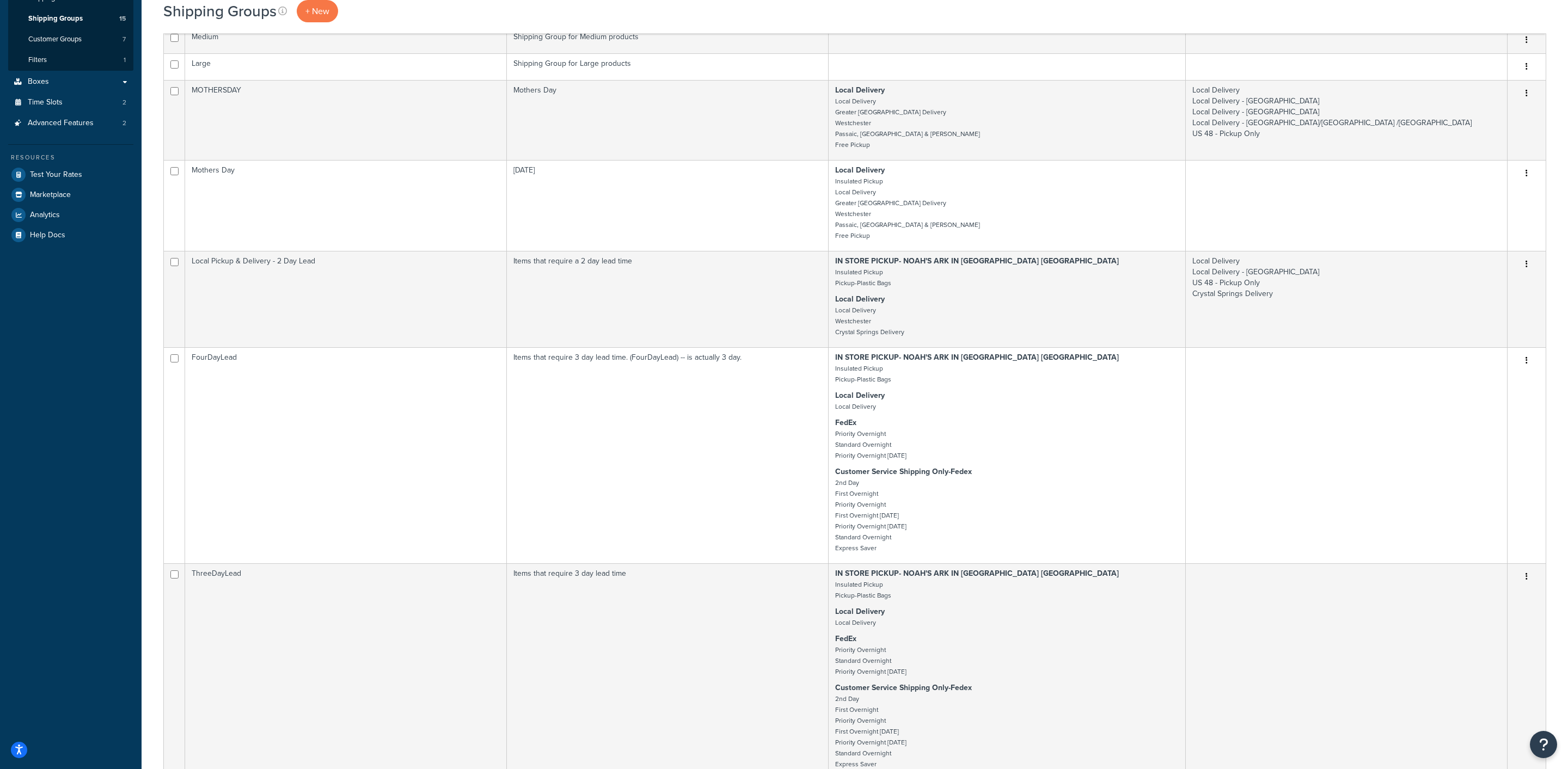
scroll to position [267, 0]
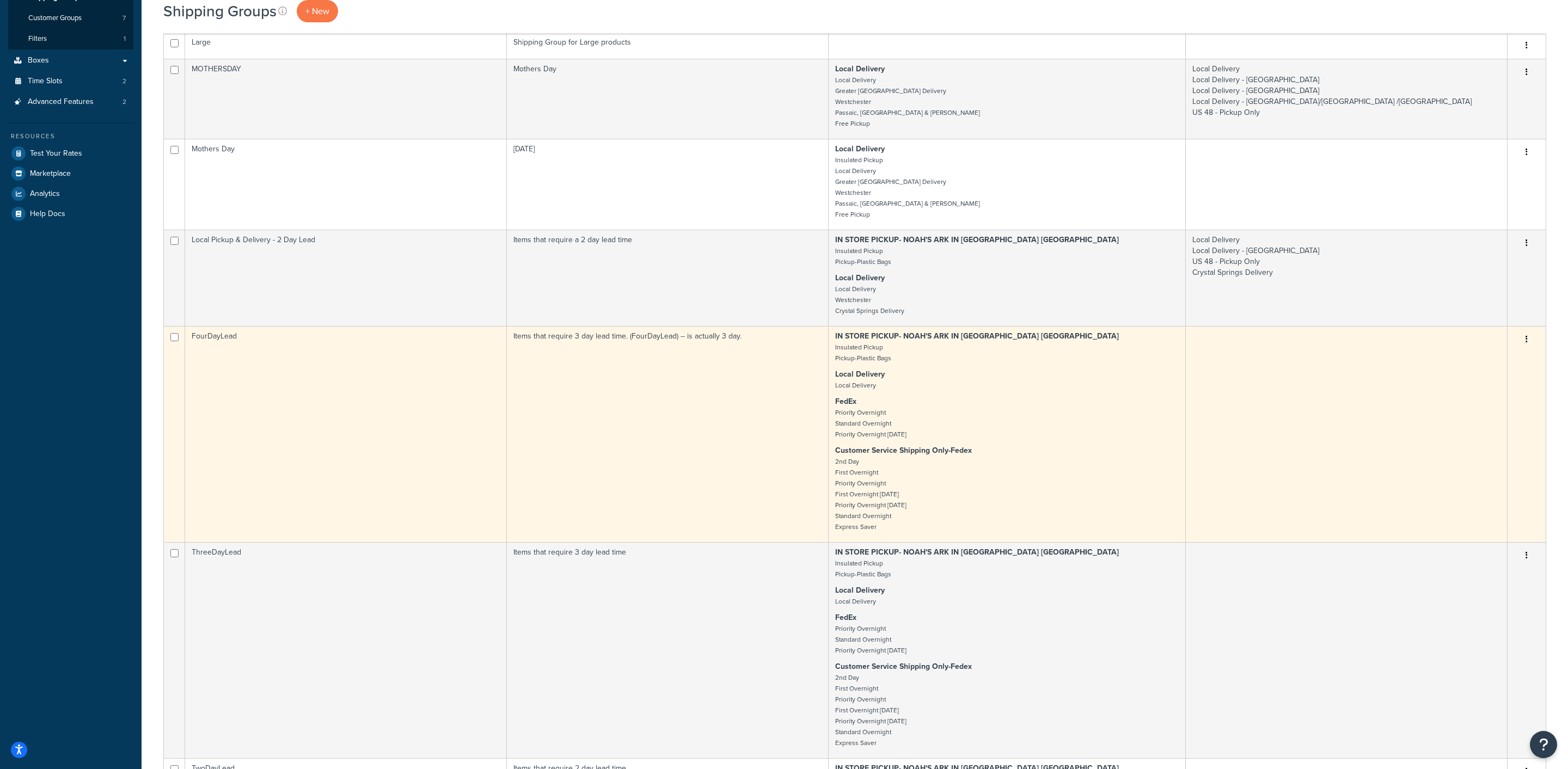
click at [699, 448] on td "Items that require 3 day lead time. (FourDayLead) -- is actually 3 day." at bounding box center [667, 434] width 322 height 216
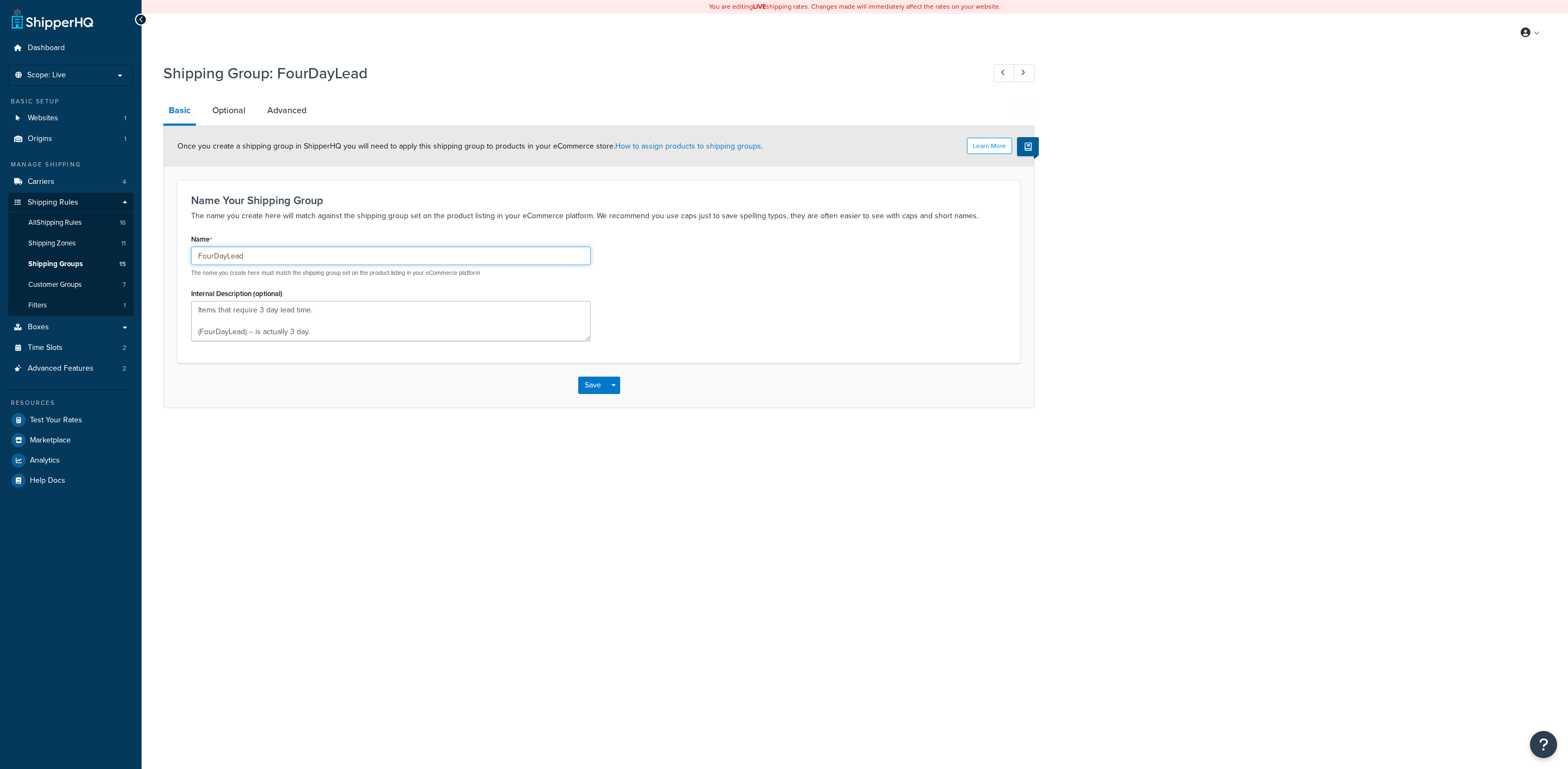
click at [289, 265] on input "FourDayLead" at bounding box center [391, 255] width 400 height 19
click at [289, 262] on input "FourDayLead" at bounding box center [391, 255] width 400 height 19
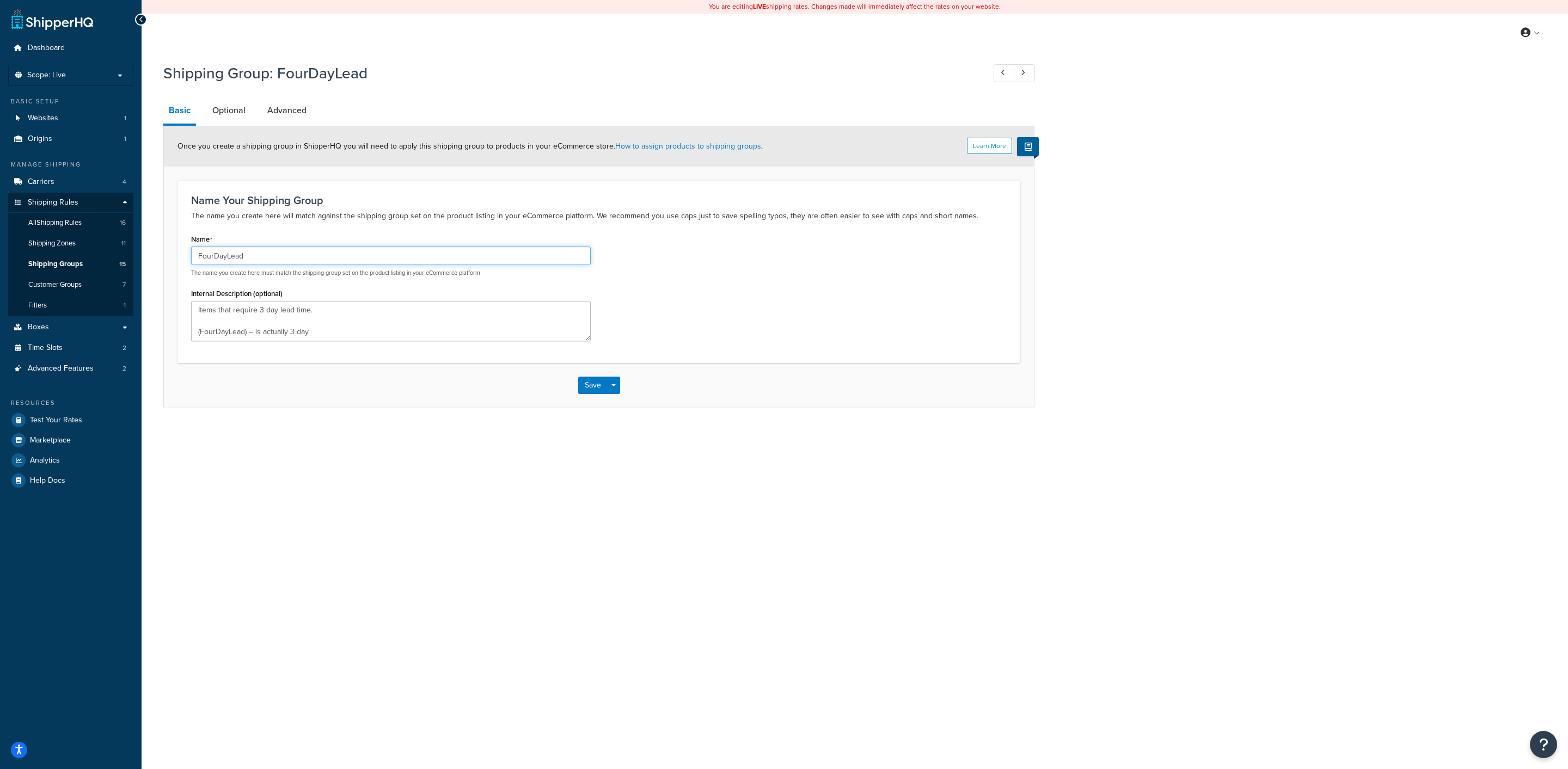
click at [289, 262] on input "FourDayLead" at bounding box center [391, 255] width 400 height 19
click at [266, 91] on div "Shipping Group: FourDayLead" at bounding box center [598, 74] width 871 height 35
click at [269, 101] on link "Advanced" at bounding box center [286, 110] width 51 height 26
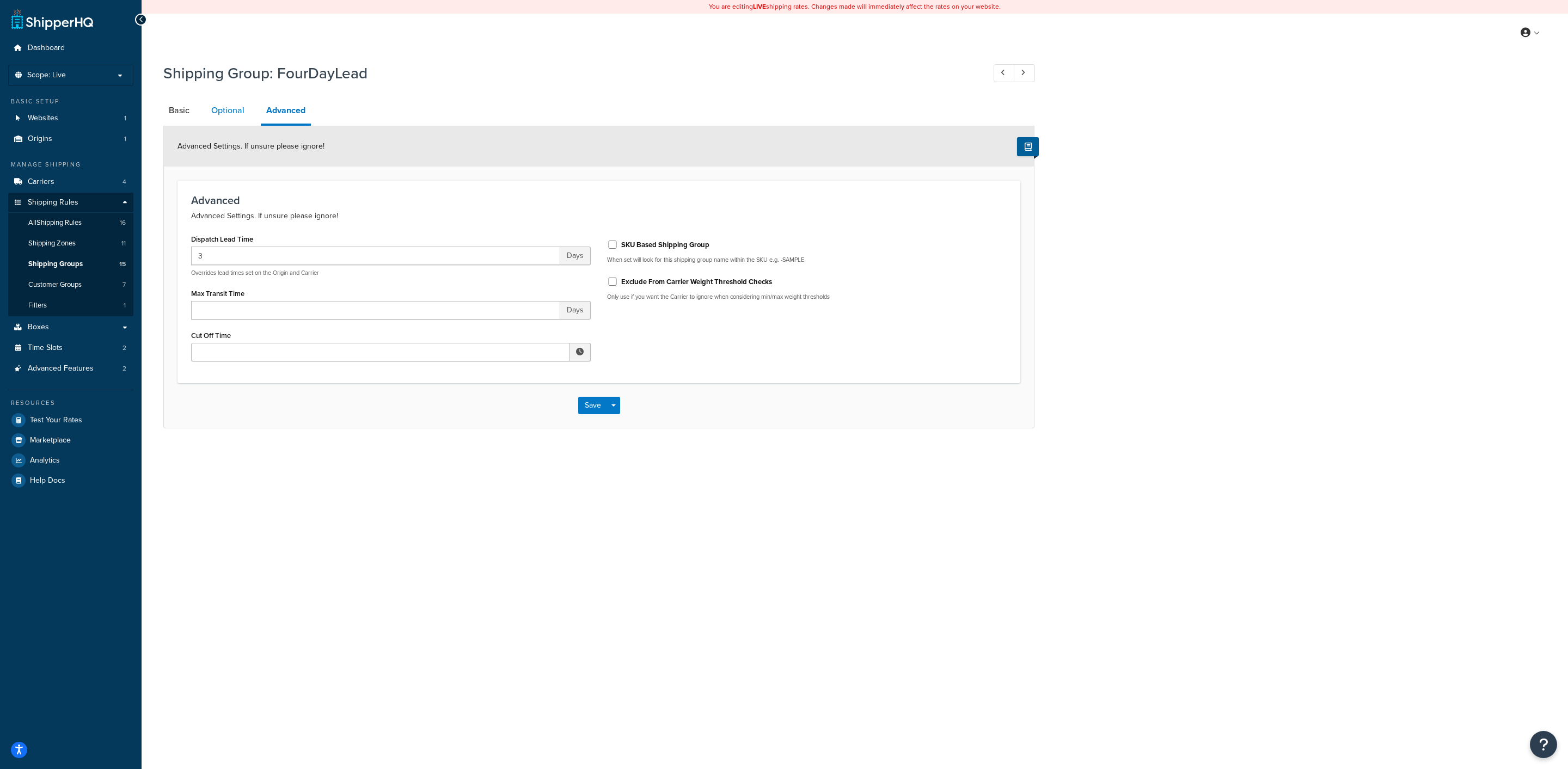
click at [242, 113] on link "Optional" at bounding box center [228, 110] width 44 height 26
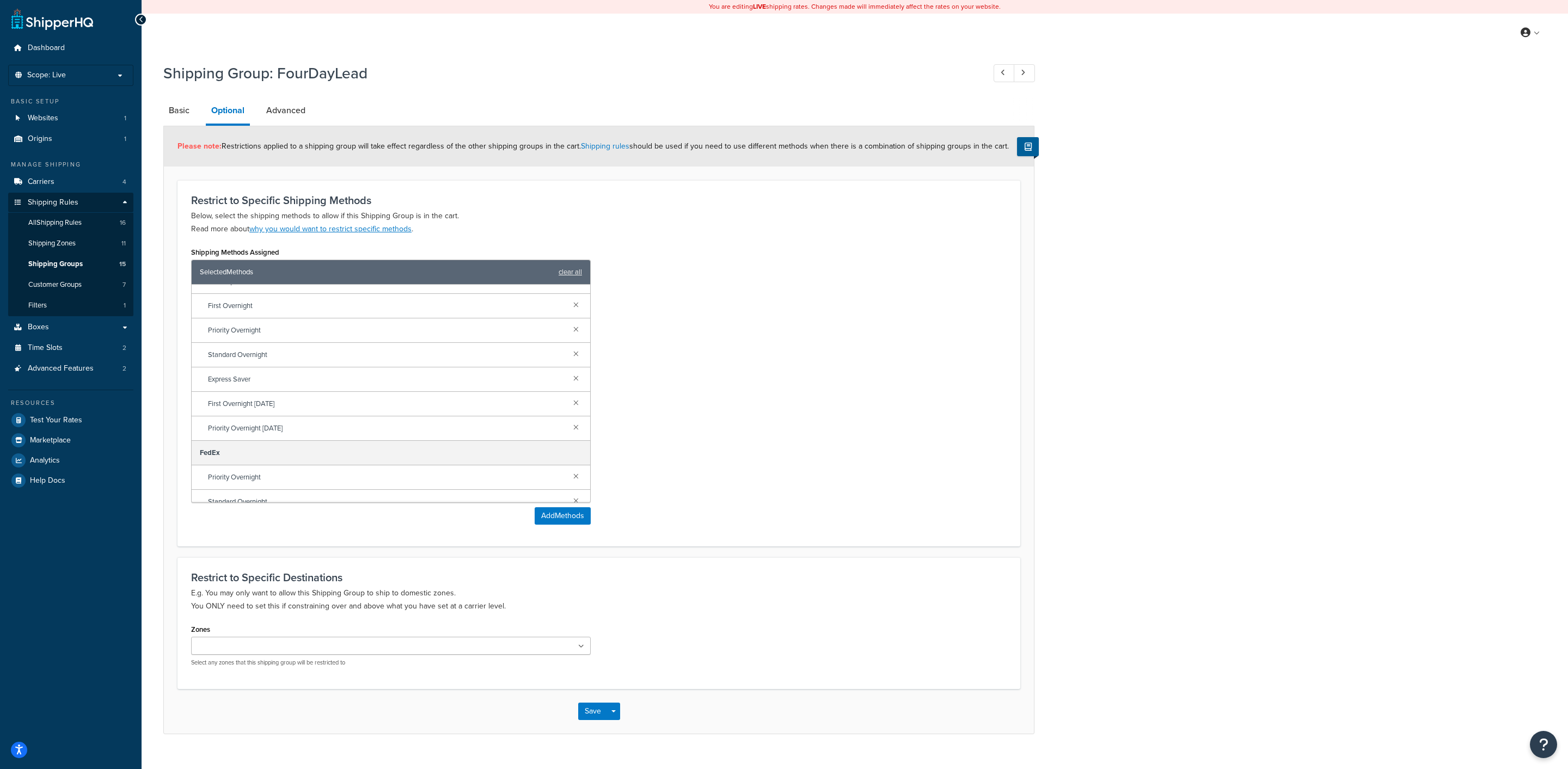
scroll to position [203, 0]
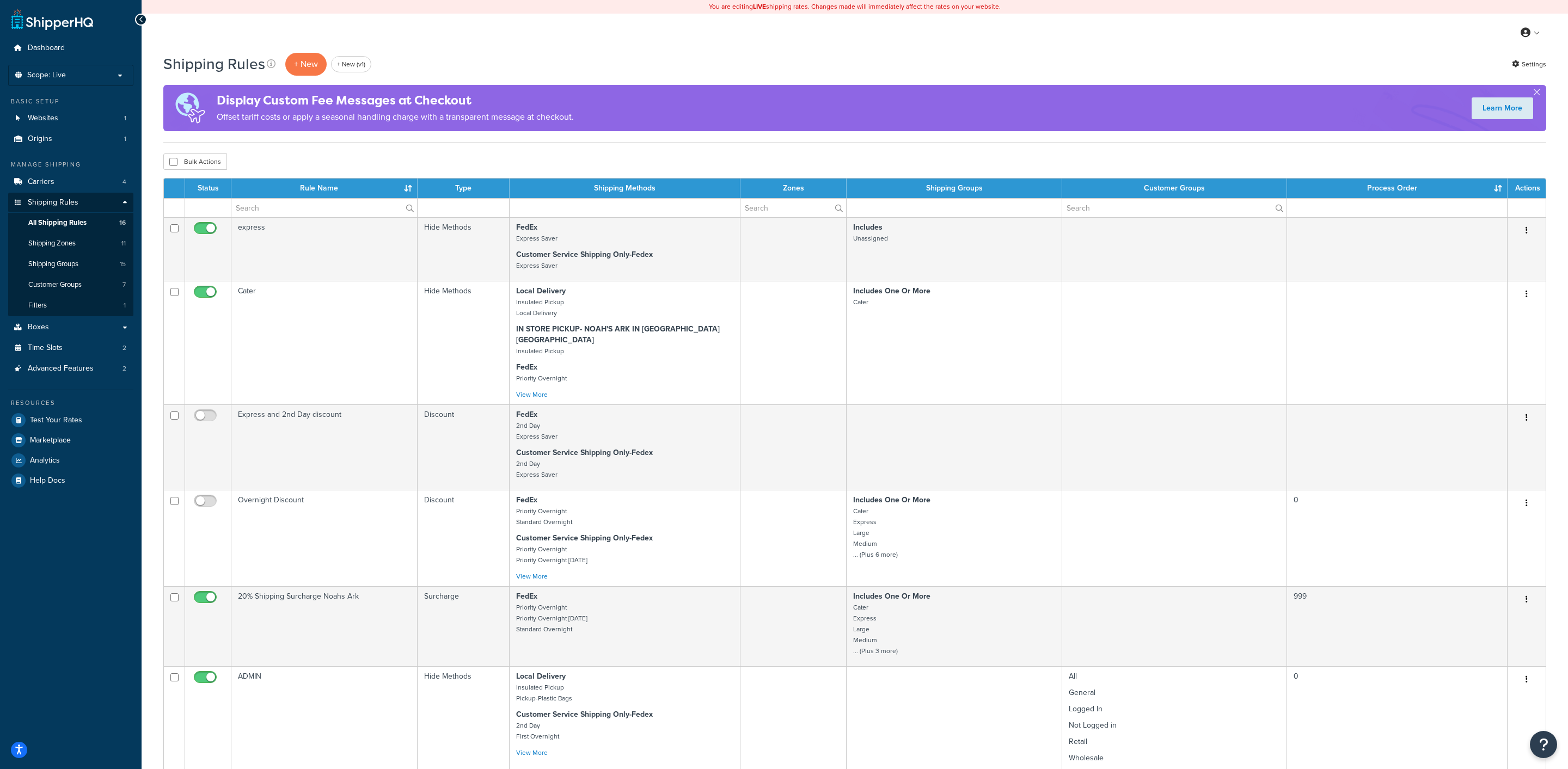
click at [555, 206] on td at bounding box center [625, 207] width 230 height 19
click at [542, 215] on td at bounding box center [625, 207] width 230 height 19
click at [595, 215] on td at bounding box center [625, 207] width 230 height 19
click at [341, 216] on input "text" at bounding box center [324, 207] width 185 height 19
type input "fedex"
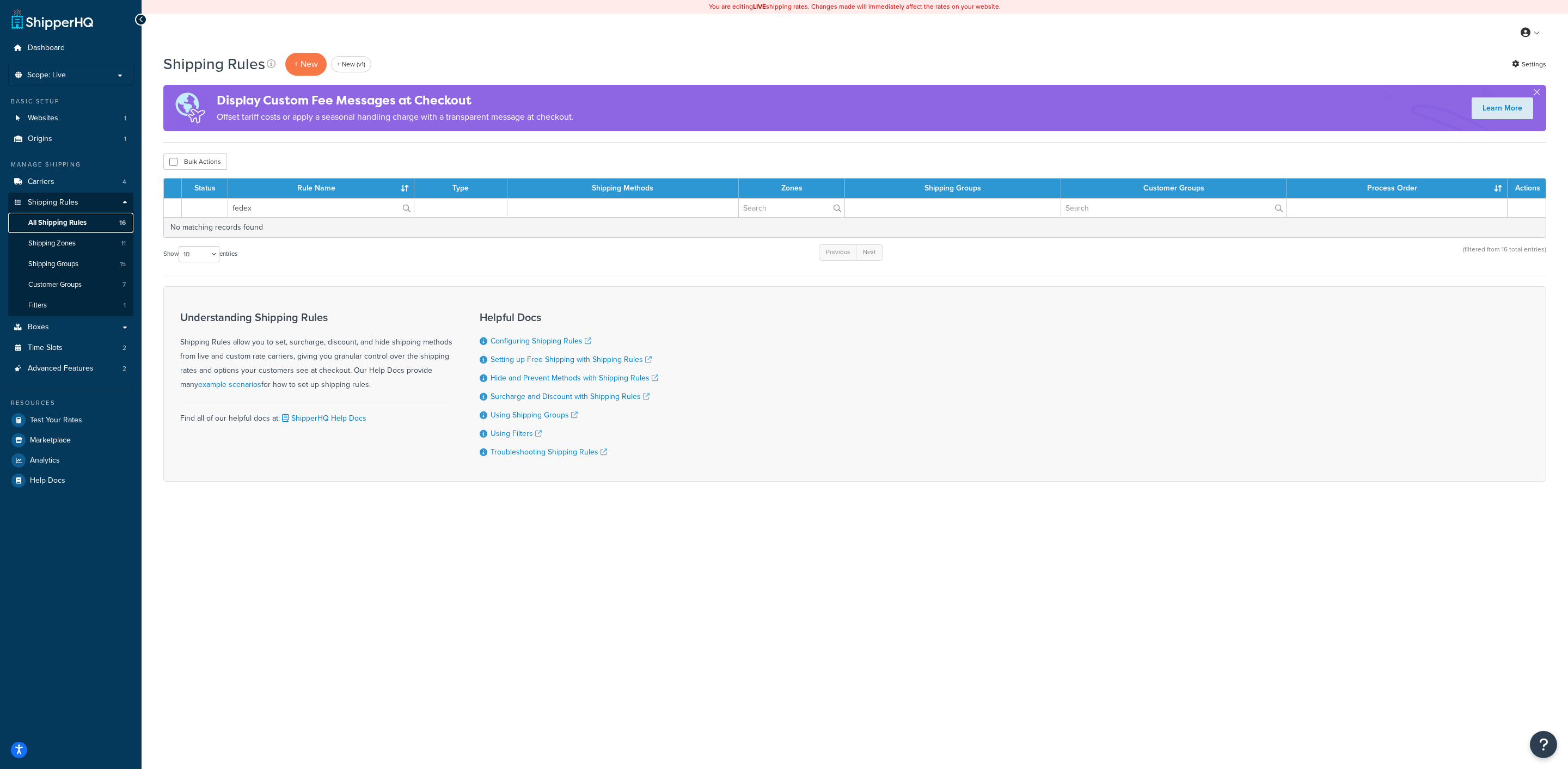
click at [83, 223] on span "All Shipping Rules" at bounding box center [58, 222] width 59 height 9
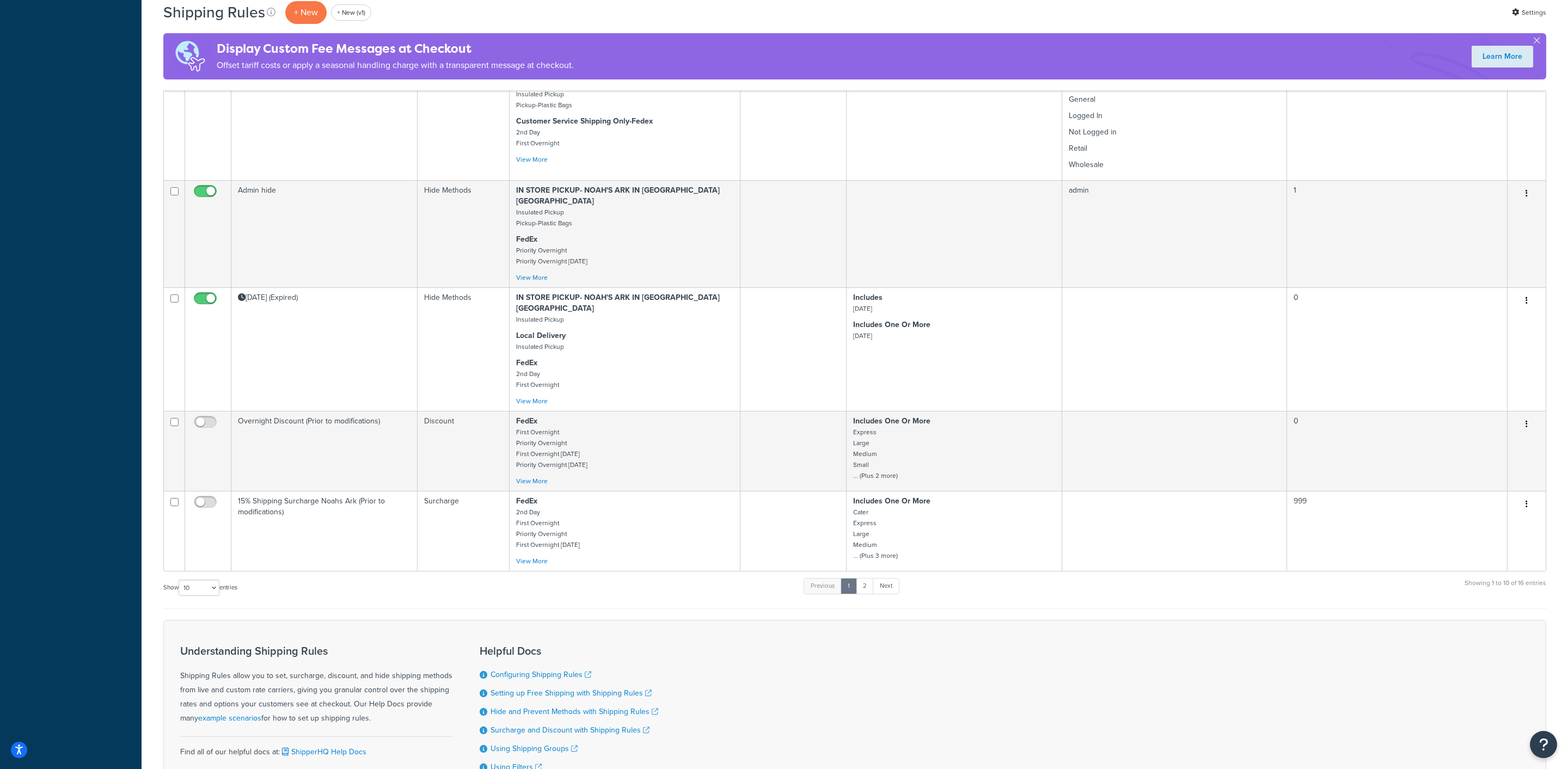
scroll to position [644, 0]
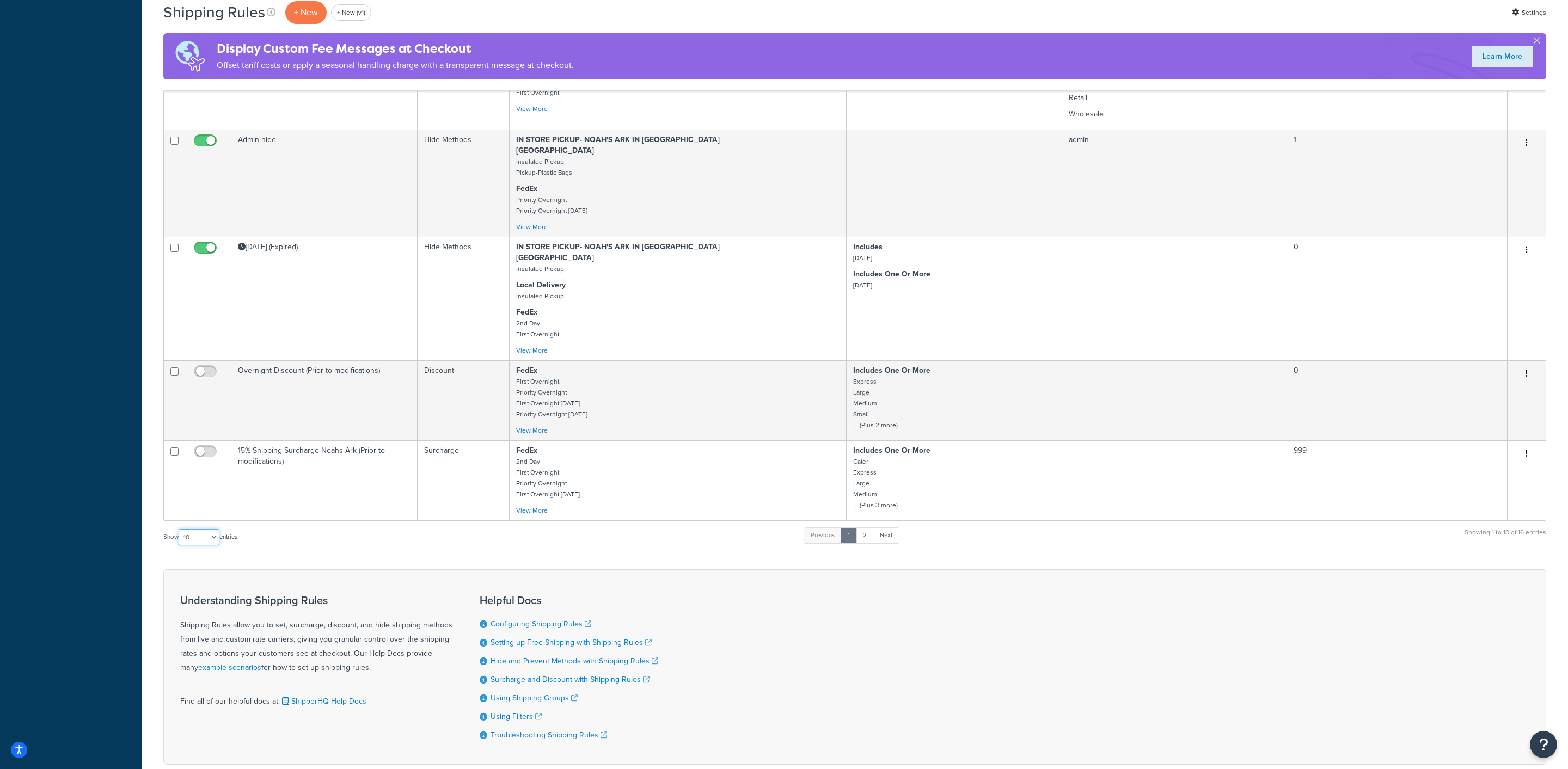
select select "50"
click option "50" at bounding box center [0, 0] width 0 height 0
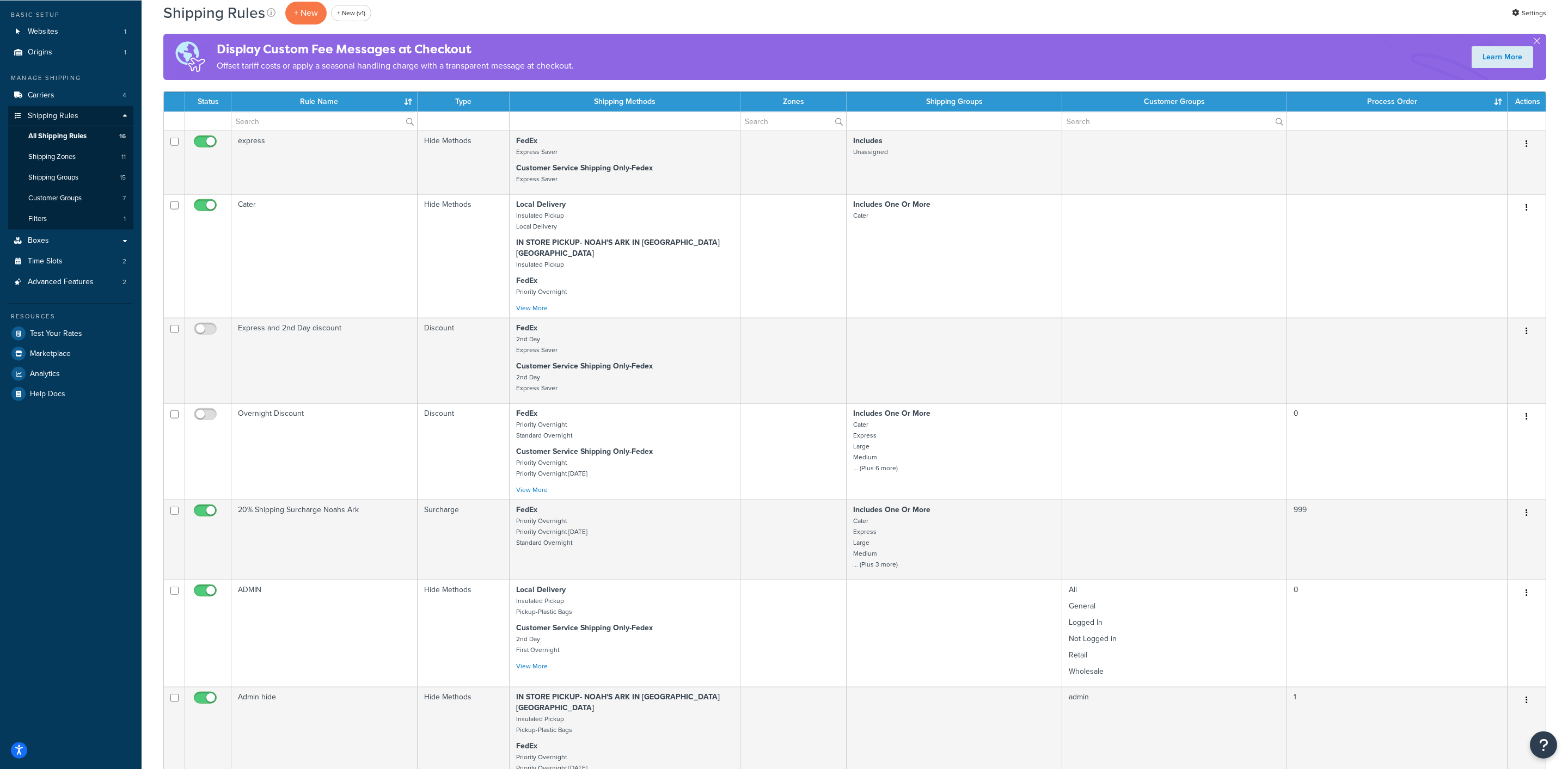
scroll to position [95, 0]
